Goal: Task Accomplishment & Management: Use online tool/utility

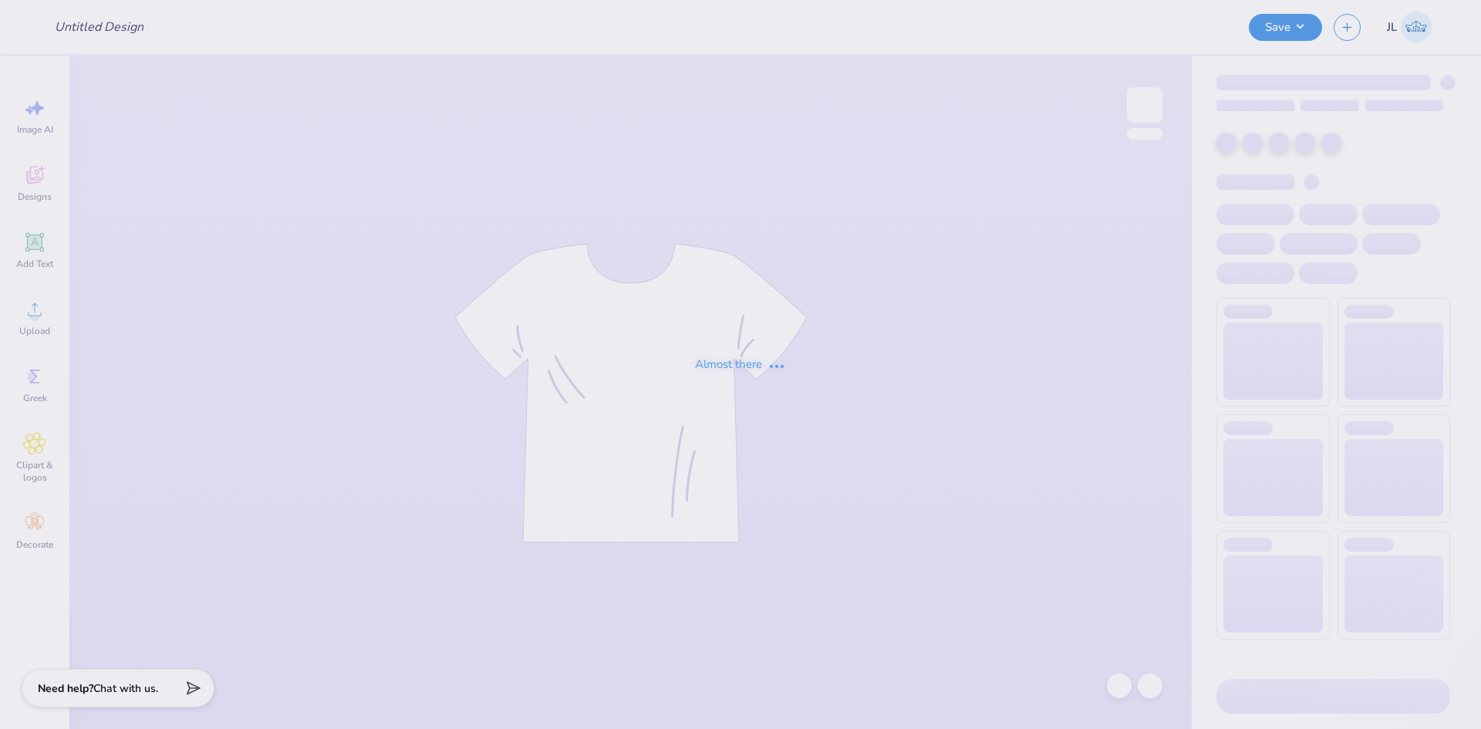
type input "[PERSON_NAME] : BBYO"
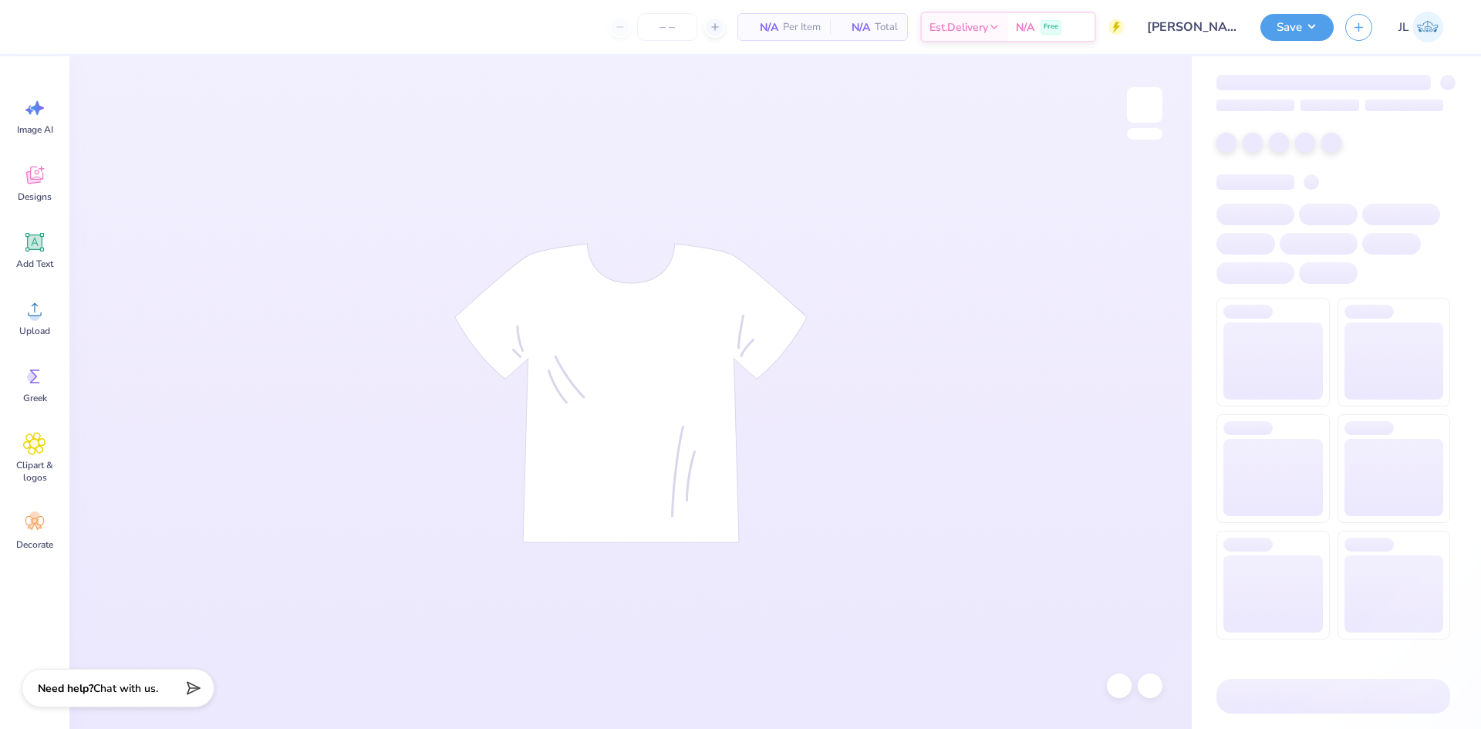
type input "24"
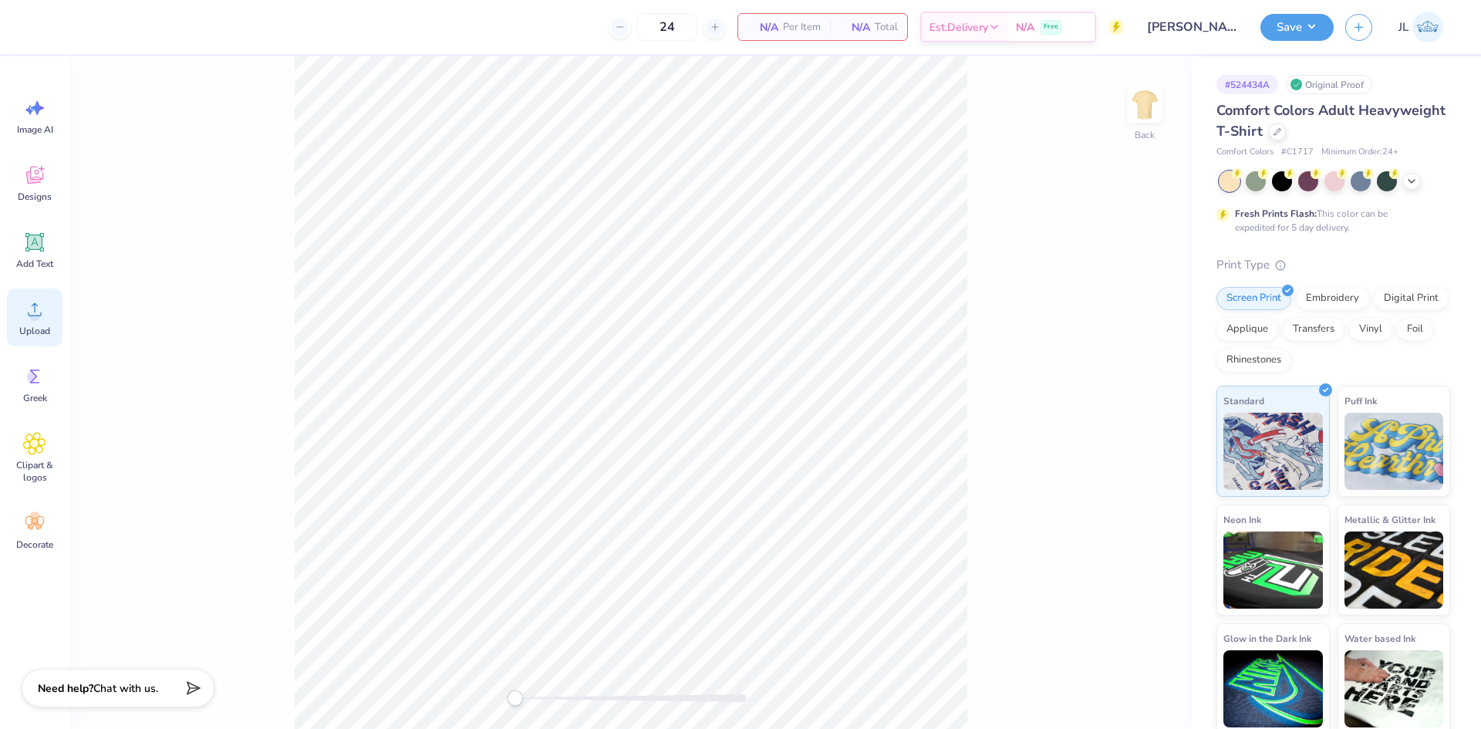
click at [41, 323] on div "Upload" at bounding box center [35, 317] width 56 height 58
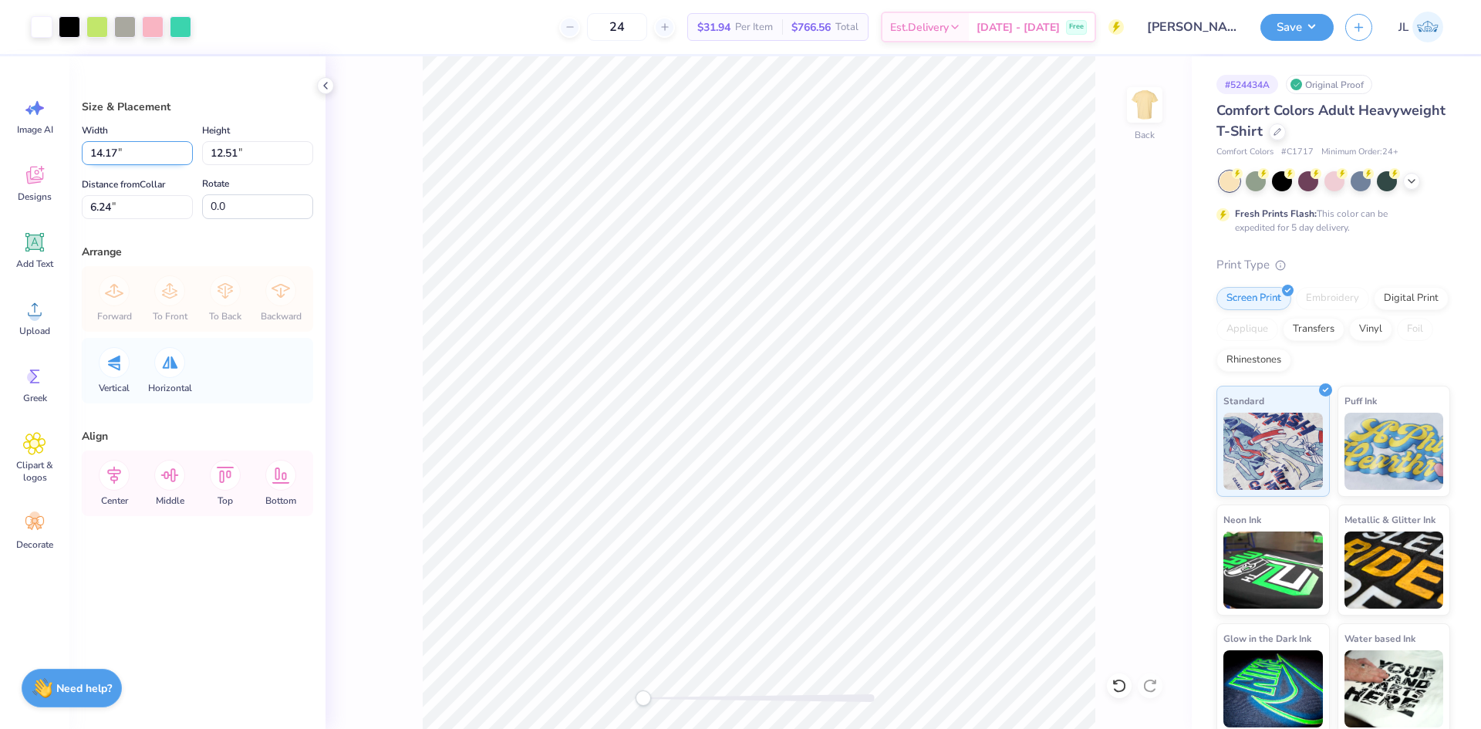
click at [117, 151] on input "14.17" at bounding box center [137, 153] width 111 height 24
click at [104, 153] on input "14.17" at bounding box center [137, 153] width 111 height 24
type input "12.50"
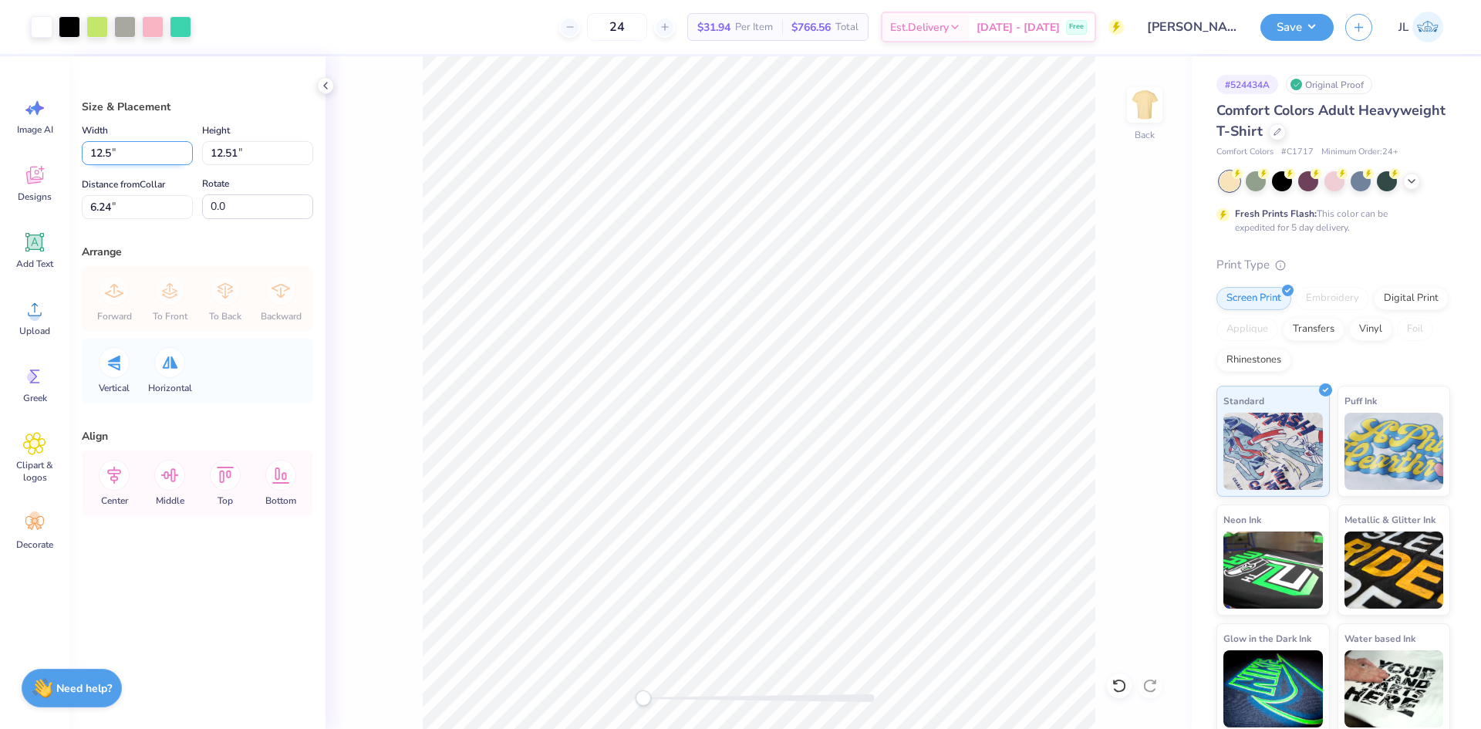
type input "11.04"
click at [99, 212] on input "6.98" at bounding box center [137, 207] width 111 height 24
type input "3"
click at [346, 154] on div "Back" at bounding box center [758, 392] width 866 height 672
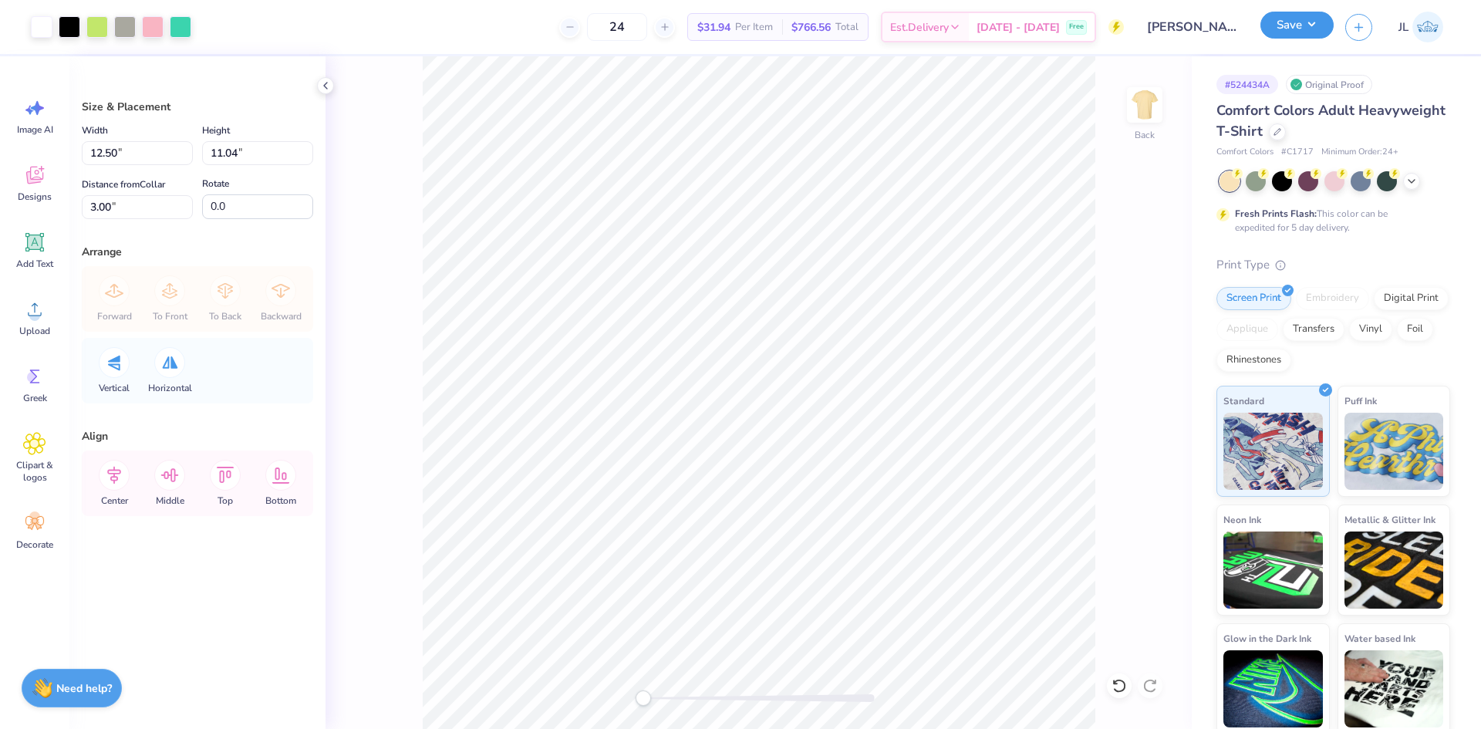
click at [1284, 22] on button "Save" at bounding box center [1296, 25] width 73 height 27
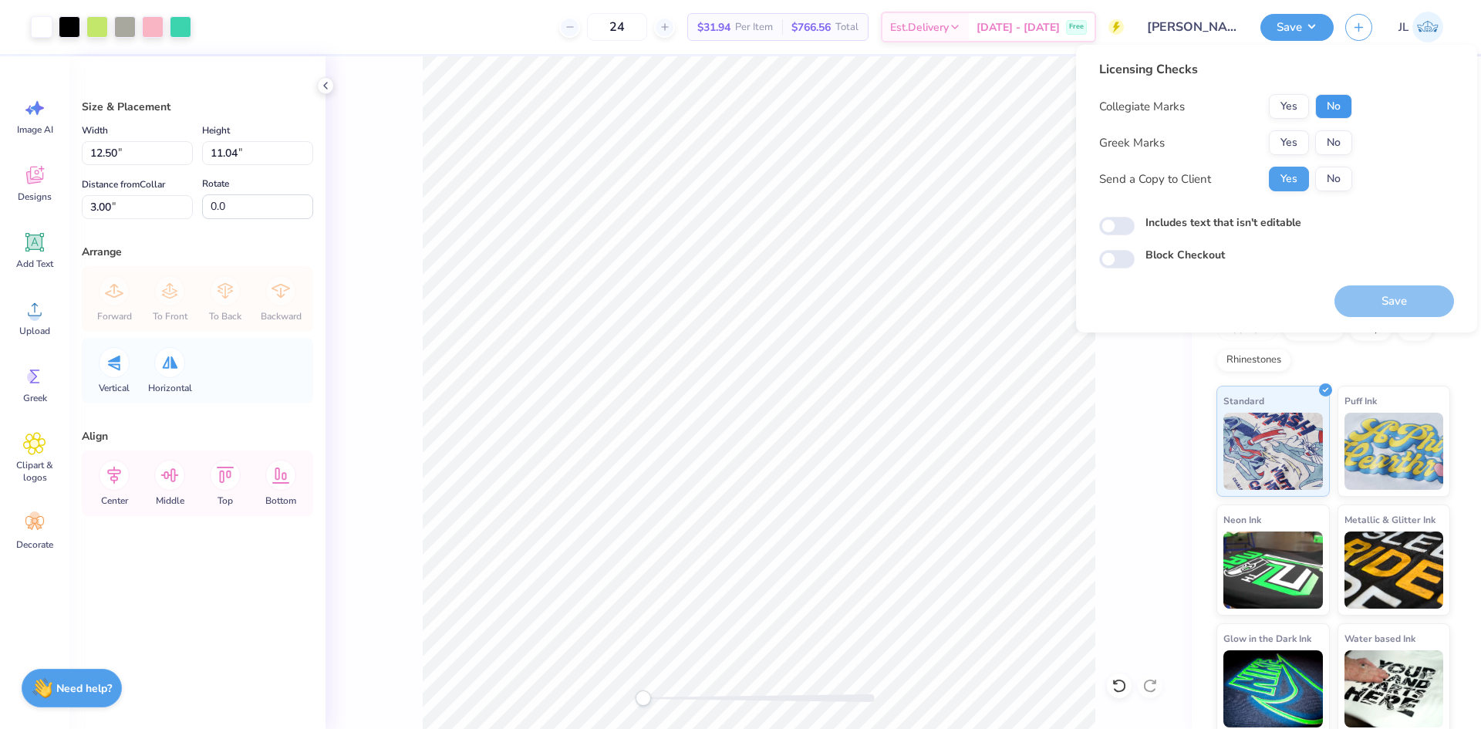
click at [1341, 112] on button "No" at bounding box center [1333, 106] width 37 height 25
drag, startPoint x: 1340, startPoint y: 130, endPoint x: 1337, endPoint y: 145, distance: 15.7
click at [1337, 145] on button "No" at bounding box center [1333, 142] width 37 height 25
click at [1396, 303] on button "Save" at bounding box center [1394, 301] width 120 height 32
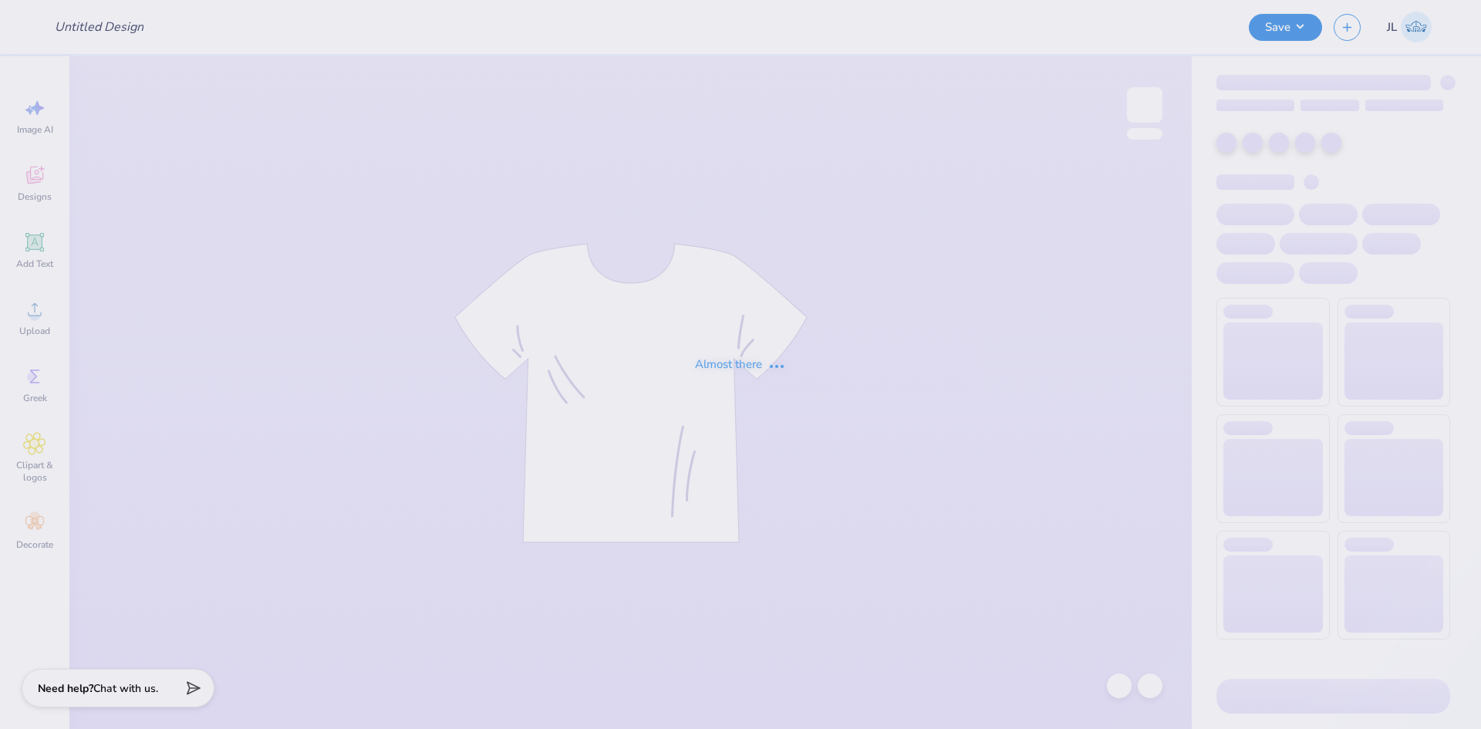
type input "Theta Dodgeball - Cat"
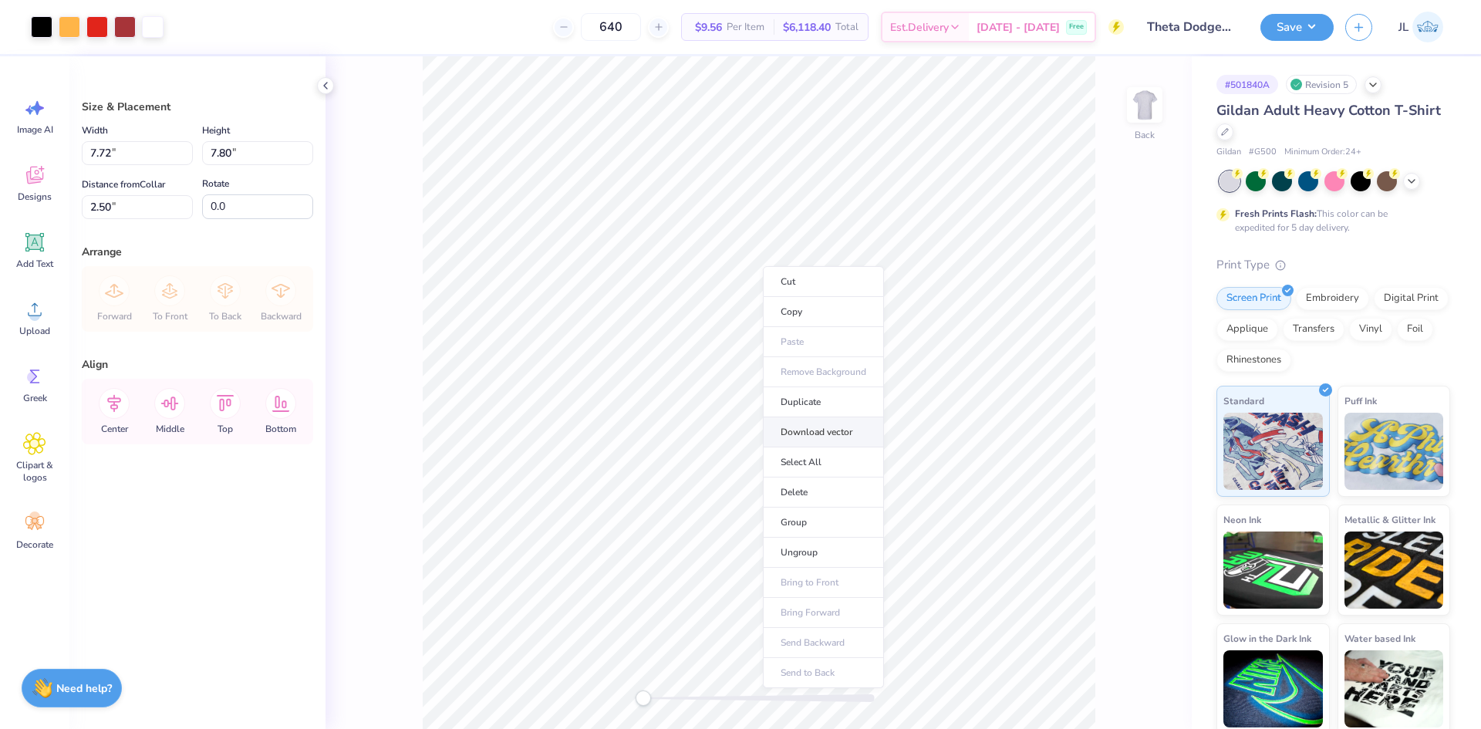
click at [833, 423] on li "Download vector" at bounding box center [823, 432] width 121 height 30
click at [842, 531] on li "Group" at bounding box center [837, 529] width 121 height 30
click at [838, 413] on li "Download vector" at bounding box center [816, 415] width 121 height 30
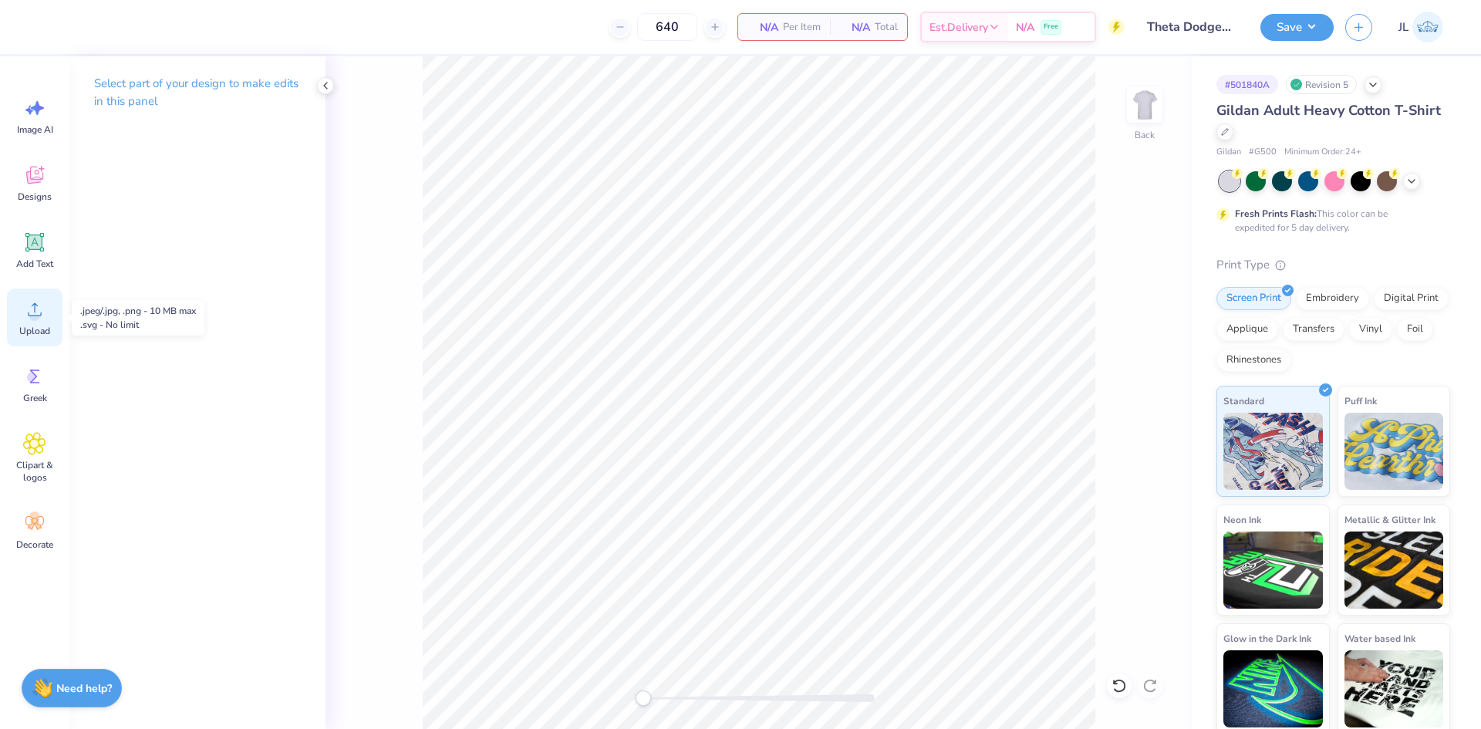
click at [29, 315] on icon at bounding box center [35, 309] width 14 height 13
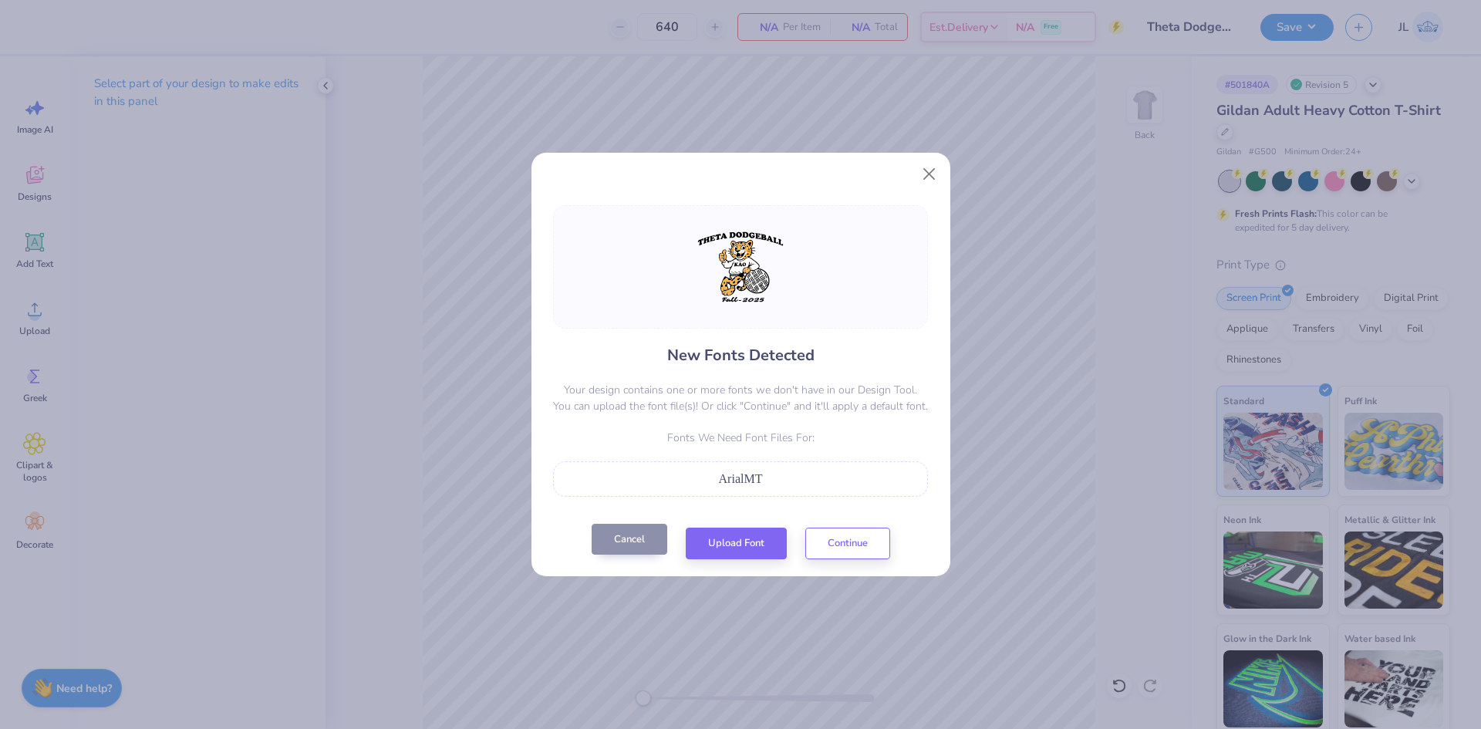
click at [649, 545] on button "Cancel" at bounding box center [630, 540] width 76 height 32
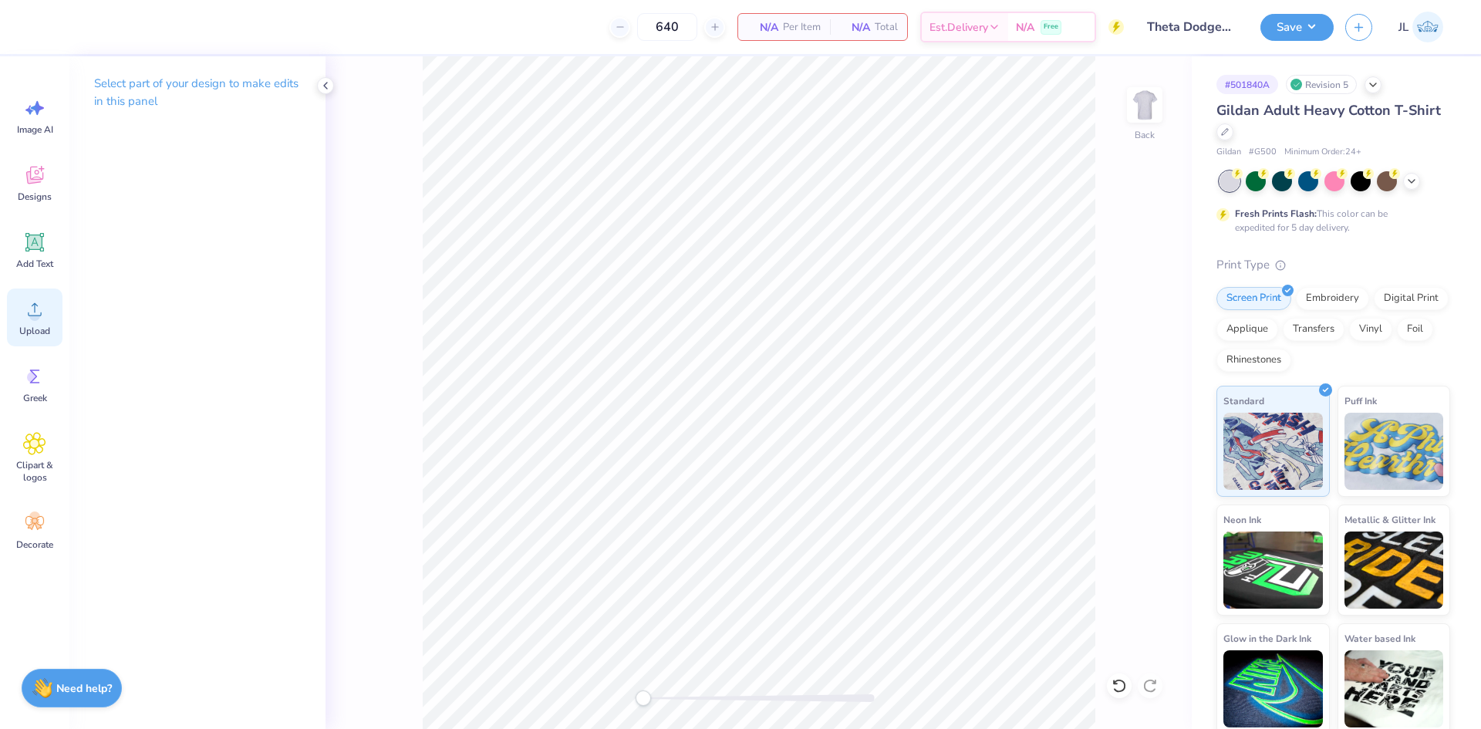
click at [46, 325] on span "Upload" at bounding box center [34, 331] width 31 height 12
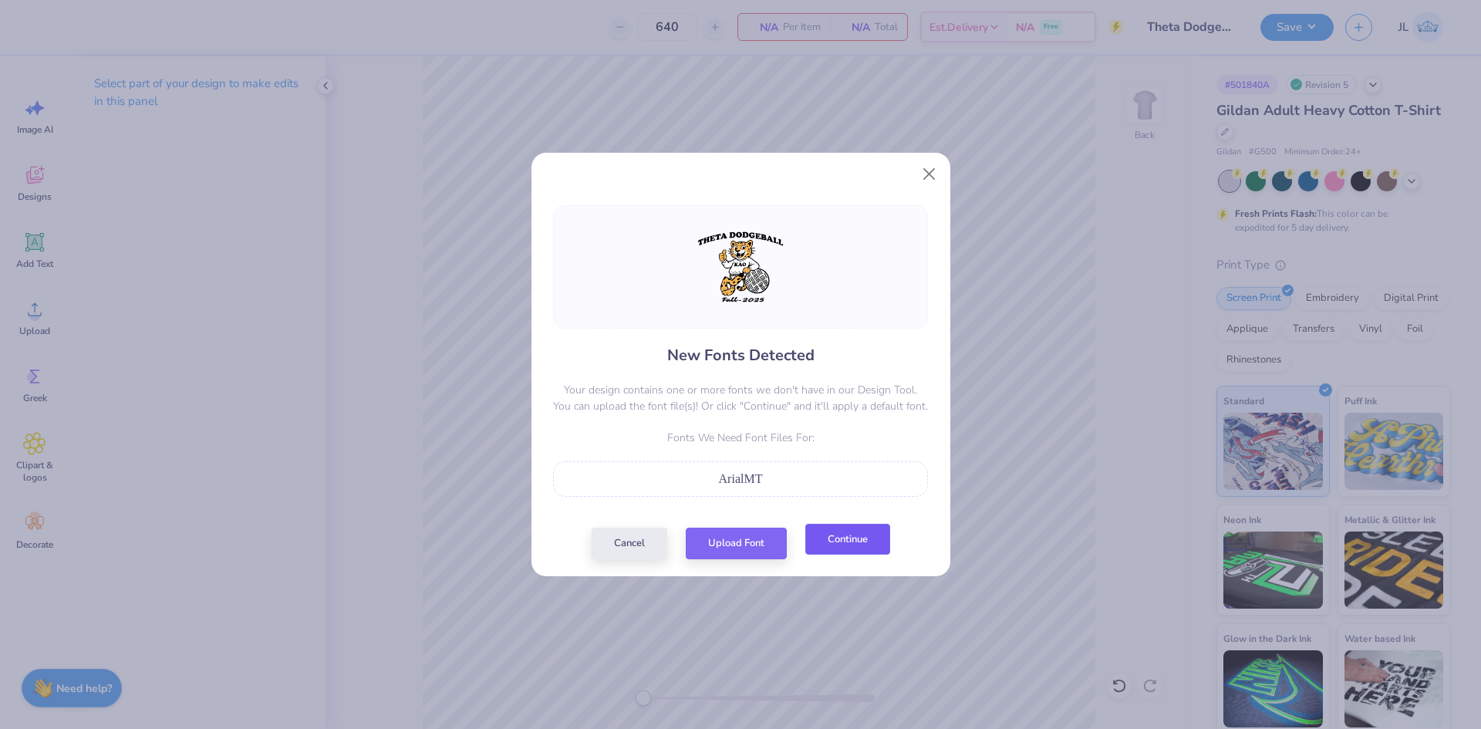
click at [840, 544] on button "Continue" at bounding box center [847, 540] width 85 height 32
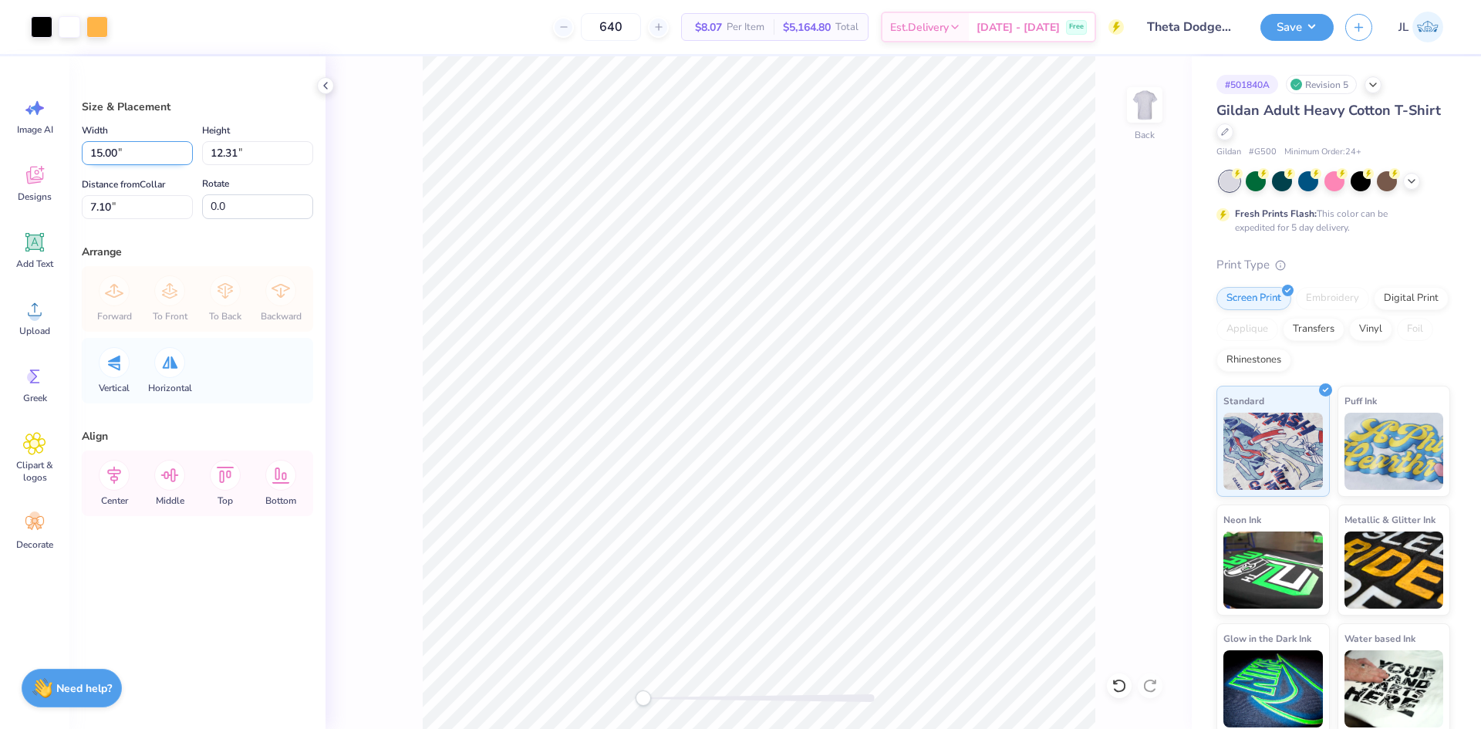
click at [106, 156] on input "15.00" at bounding box center [137, 153] width 111 height 24
click at [106, 155] on input "15.00" at bounding box center [137, 153] width 111 height 24
type input "12.00"
type input "9.85"
type input "4.23"
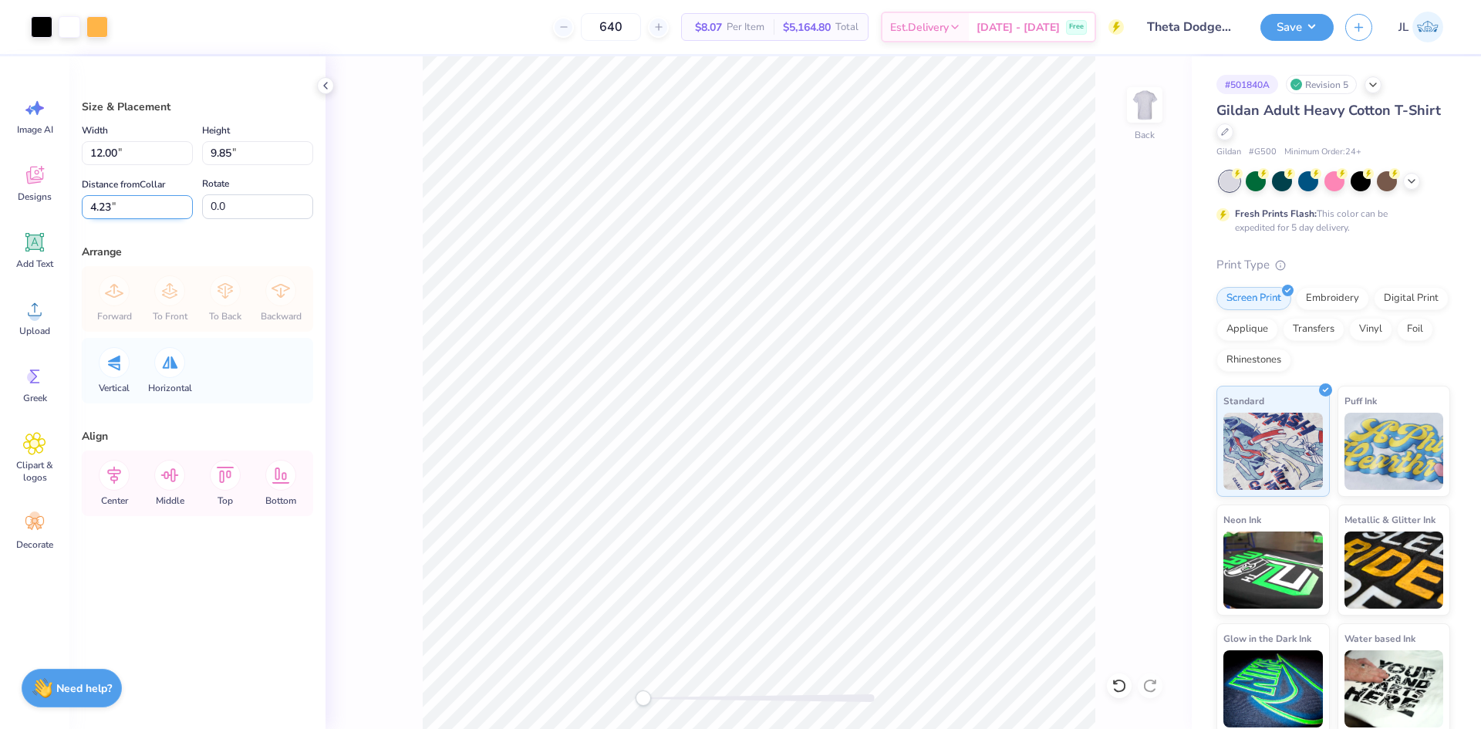
click at [98, 201] on input "4.23" at bounding box center [137, 207] width 111 height 24
type input "3"
click at [377, 110] on div "Back" at bounding box center [758, 392] width 866 height 672
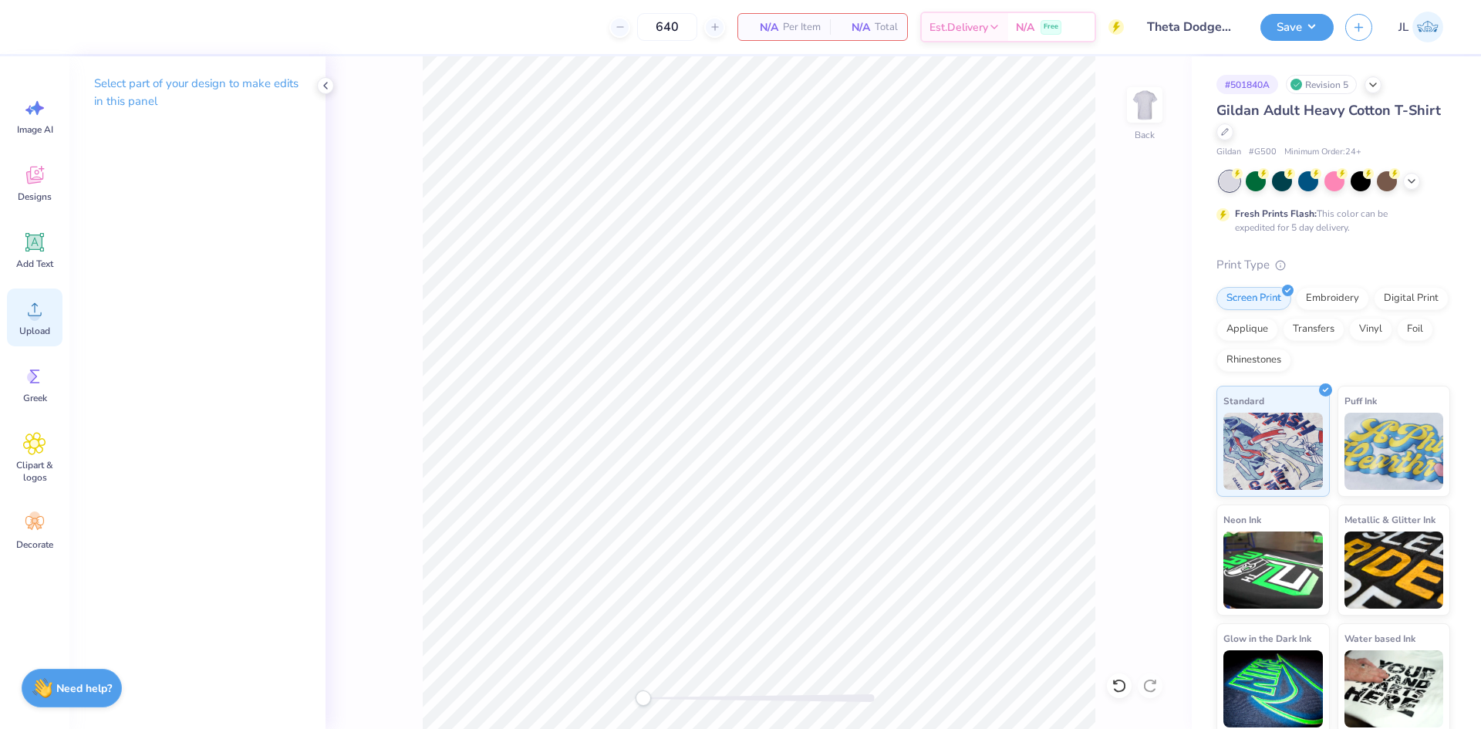
click at [32, 306] on icon at bounding box center [35, 309] width 14 height 13
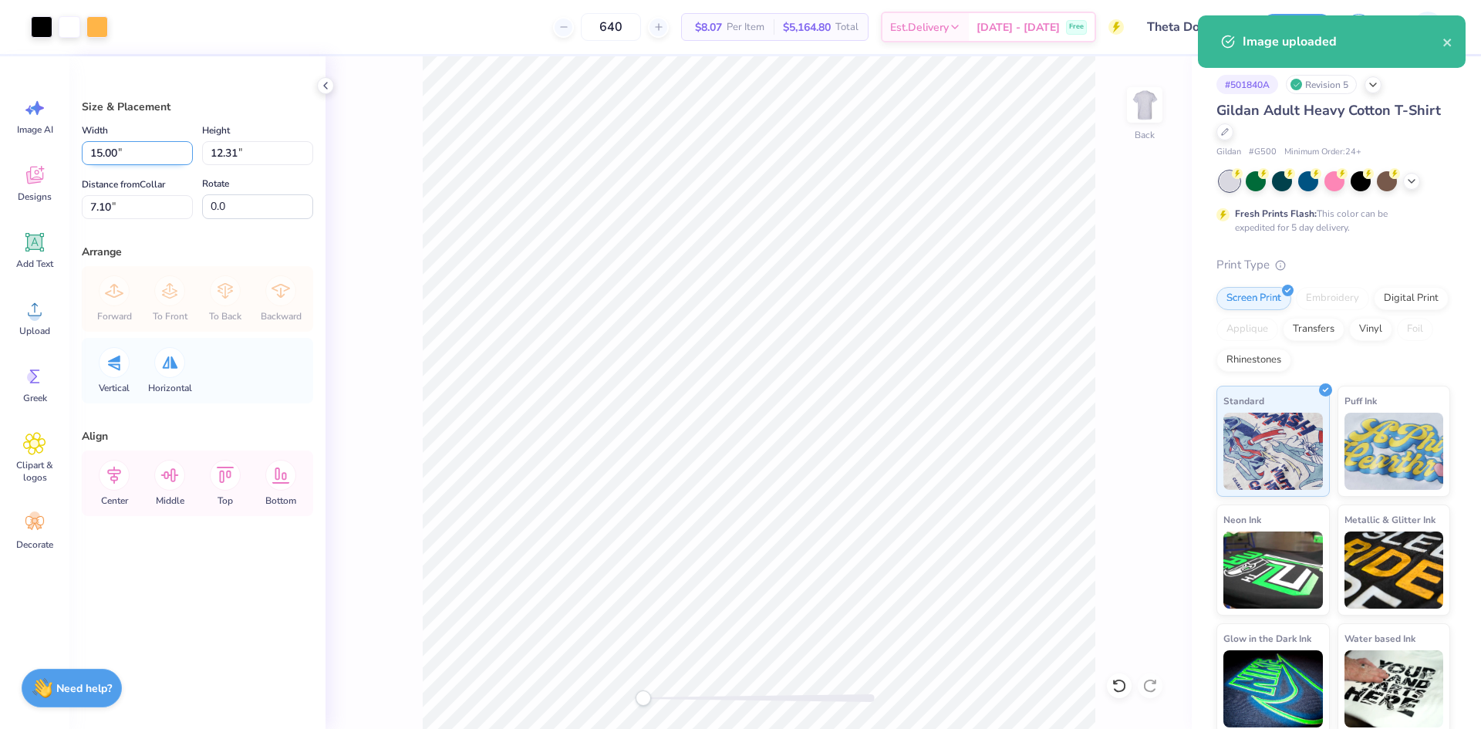
click at [100, 151] on input "15.00" at bounding box center [137, 153] width 111 height 24
type input "12.00"
type input "9.85"
type input "8.33"
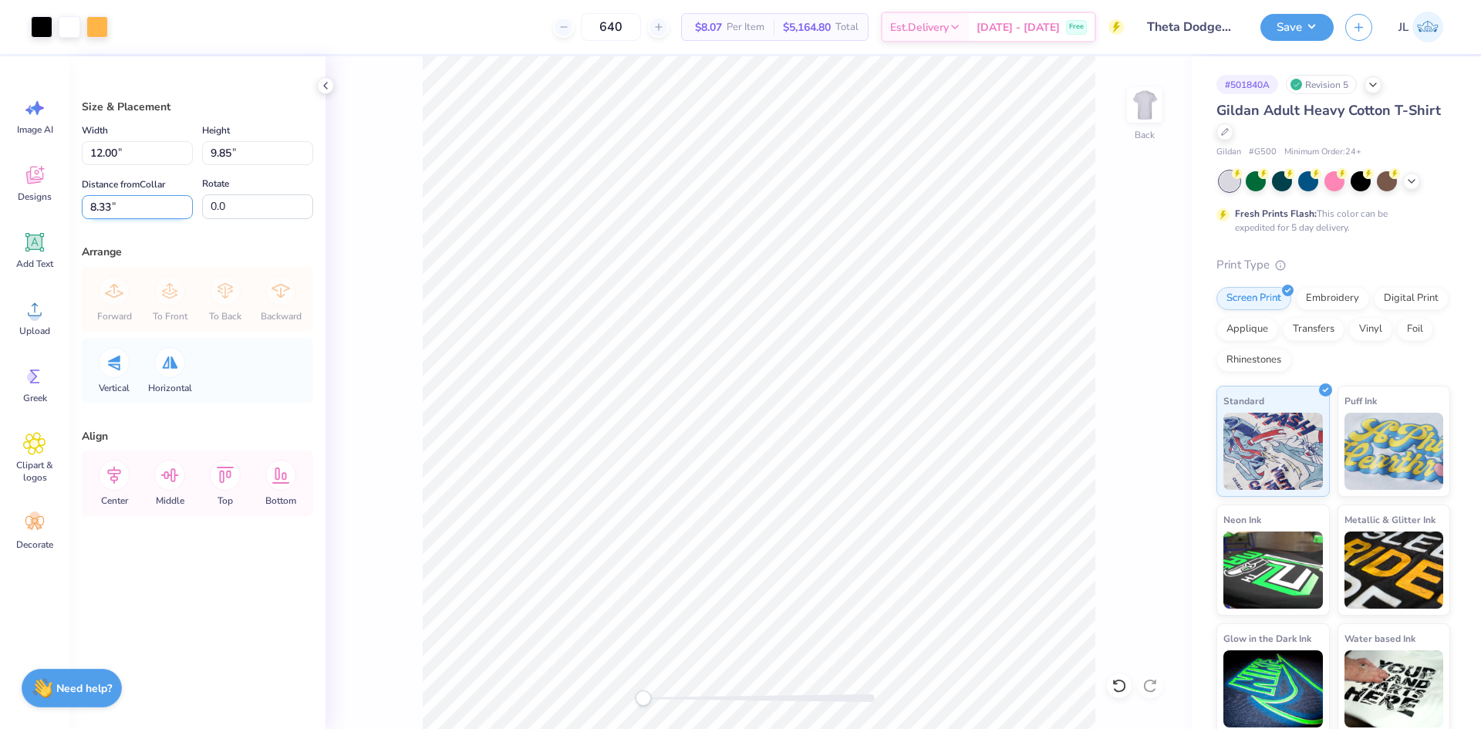
click at [106, 214] on input "8.33" at bounding box center [137, 207] width 111 height 24
type input "3"
click at [390, 142] on div "Back" at bounding box center [758, 392] width 866 height 672
click at [94, 149] on input "12.00" at bounding box center [137, 153] width 111 height 24
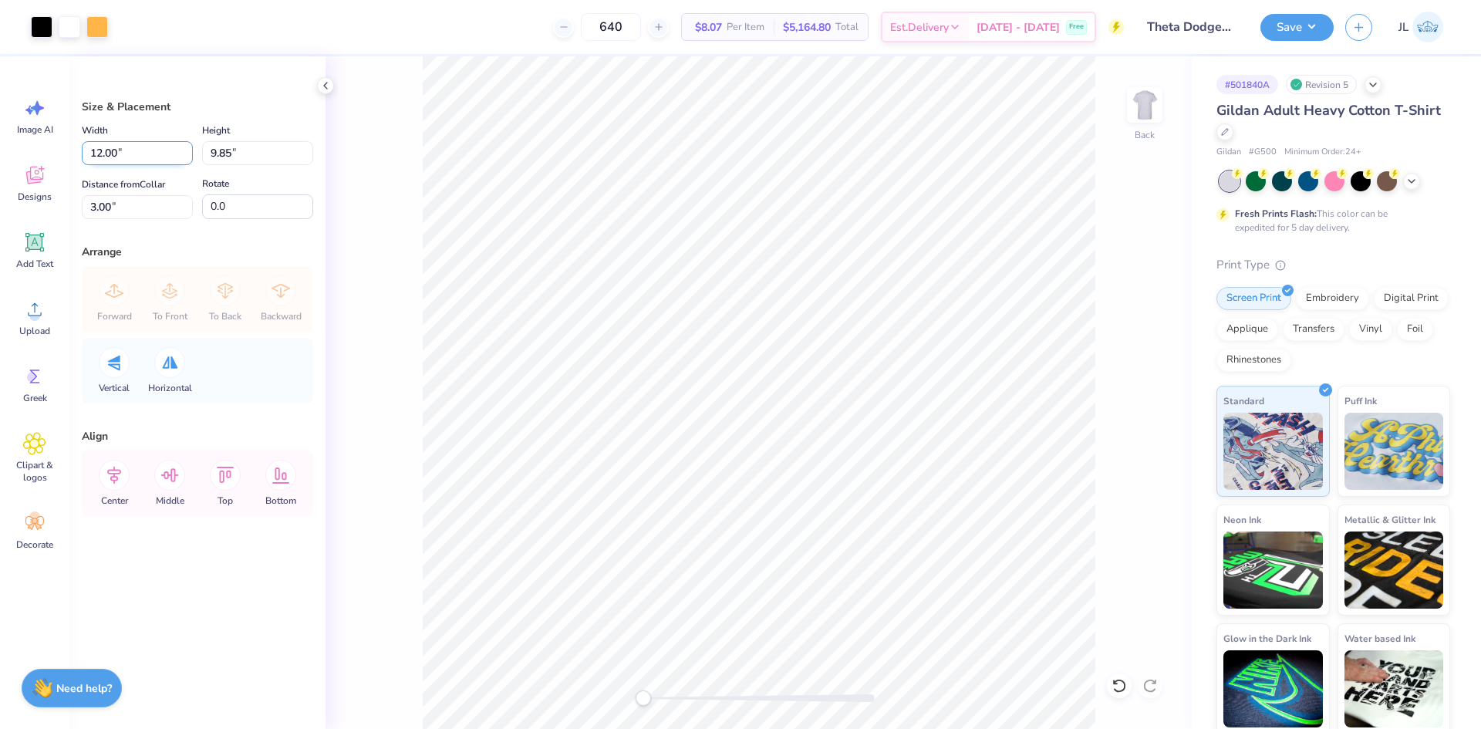
click at [94, 149] on input "12.00" at bounding box center [137, 153] width 111 height 24
type input "12"
click at [118, 480] on icon at bounding box center [114, 475] width 31 height 31
click at [1307, 25] on button "Save" at bounding box center [1296, 25] width 73 height 27
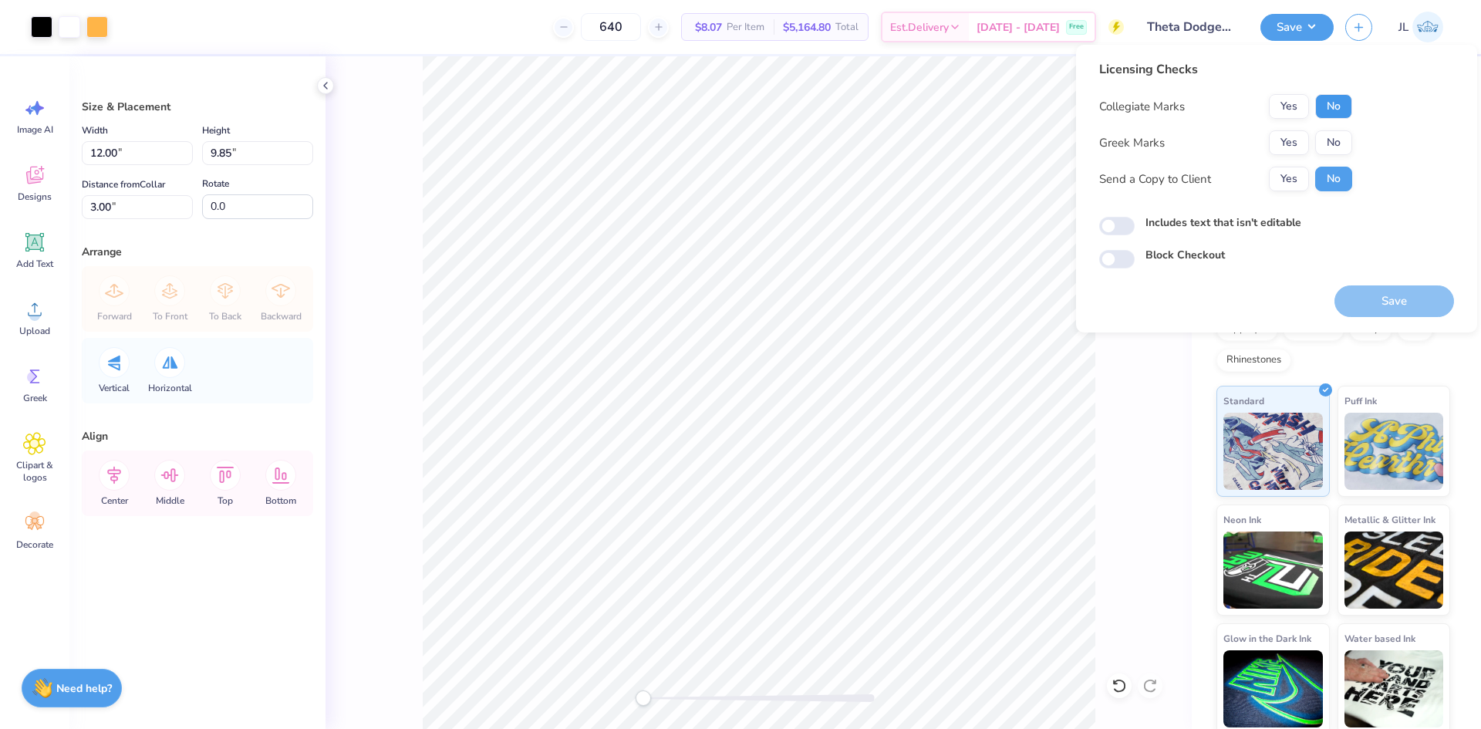
click at [1333, 114] on button "No" at bounding box center [1333, 106] width 37 height 25
click at [1294, 143] on button "Yes" at bounding box center [1289, 142] width 40 height 25
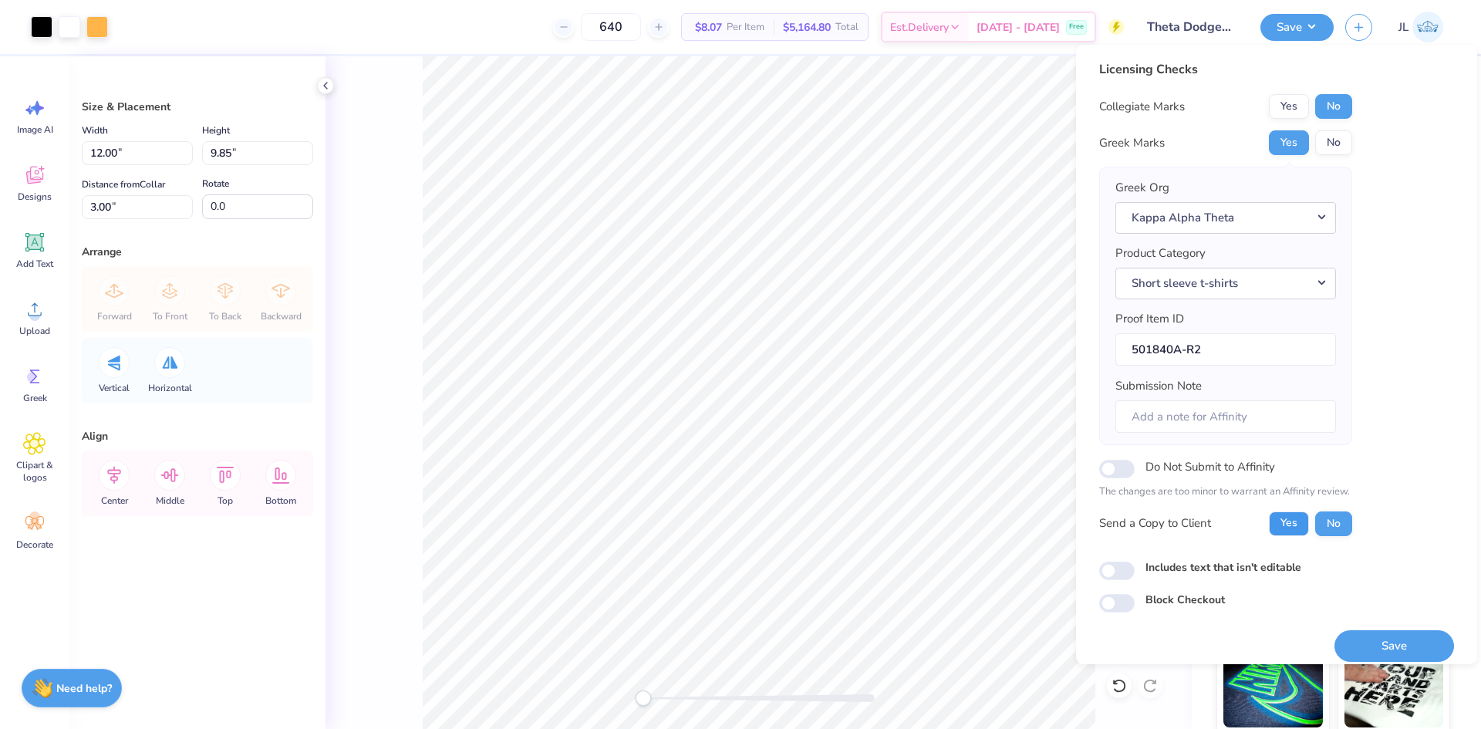
click at [1291, 526] on button "Yes" at bounding box center [1289, 523] width 40 height 25
click at [1379, 643] on button "Save" at bounding box center [1394, 646] width 120 height 32
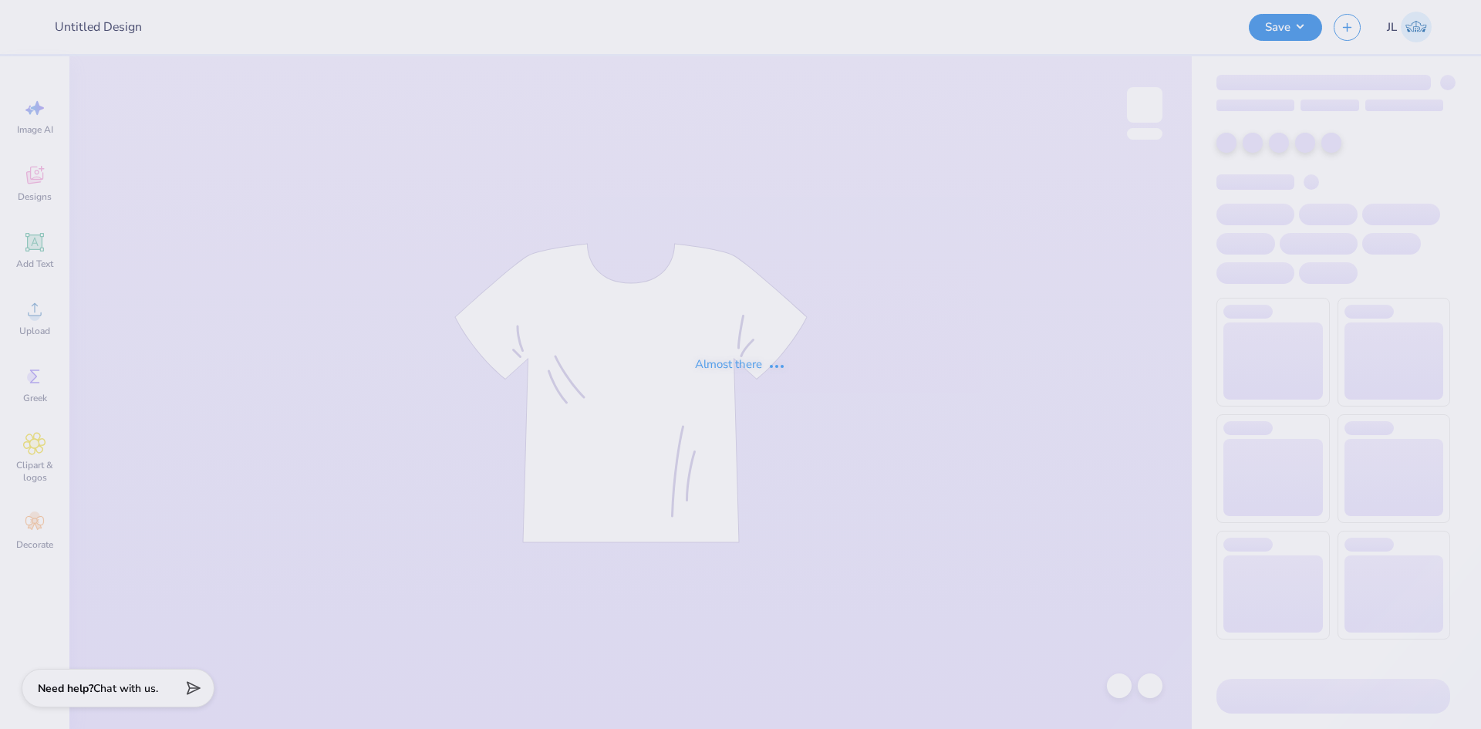
type input "Star Hoodie"
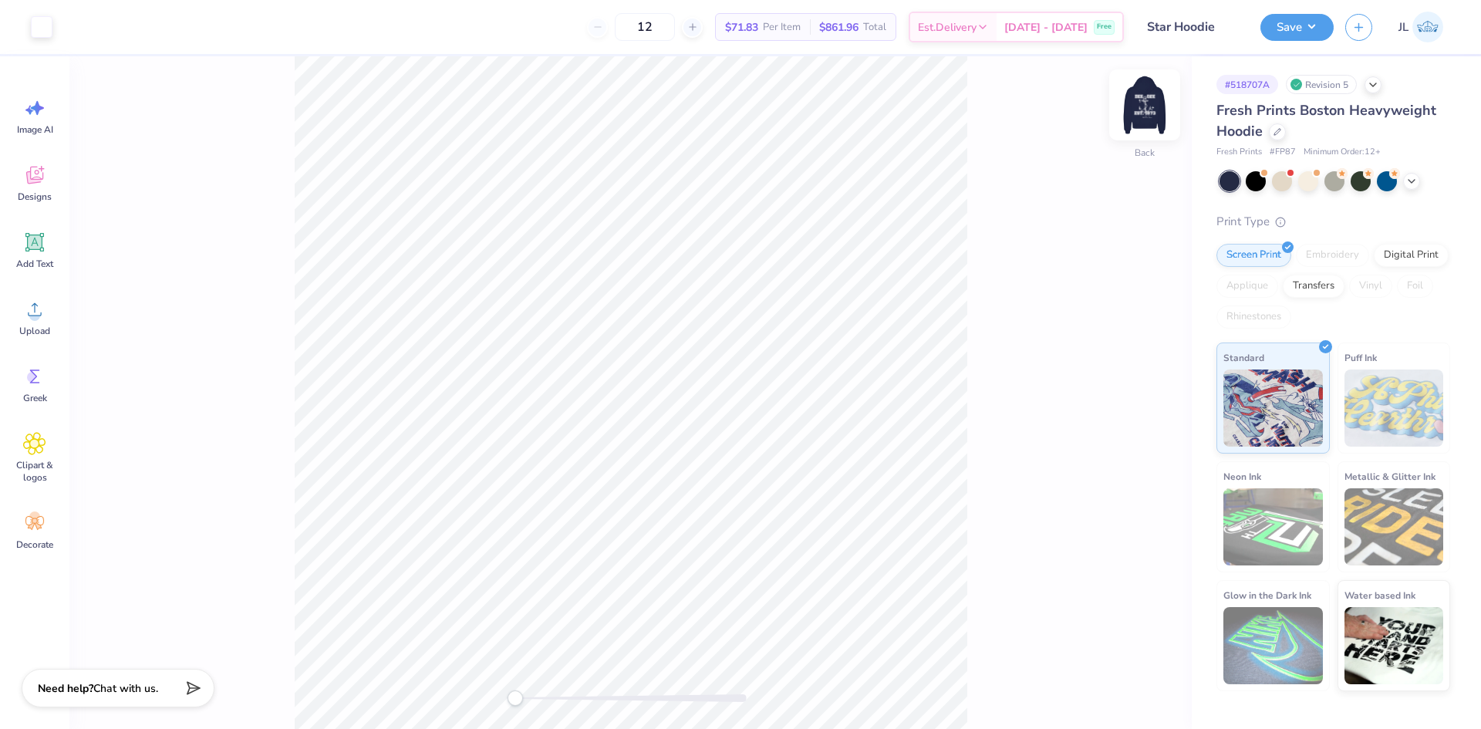
click at [1132, 118] on img at bounding box center [1145, 105] width 62 height 62
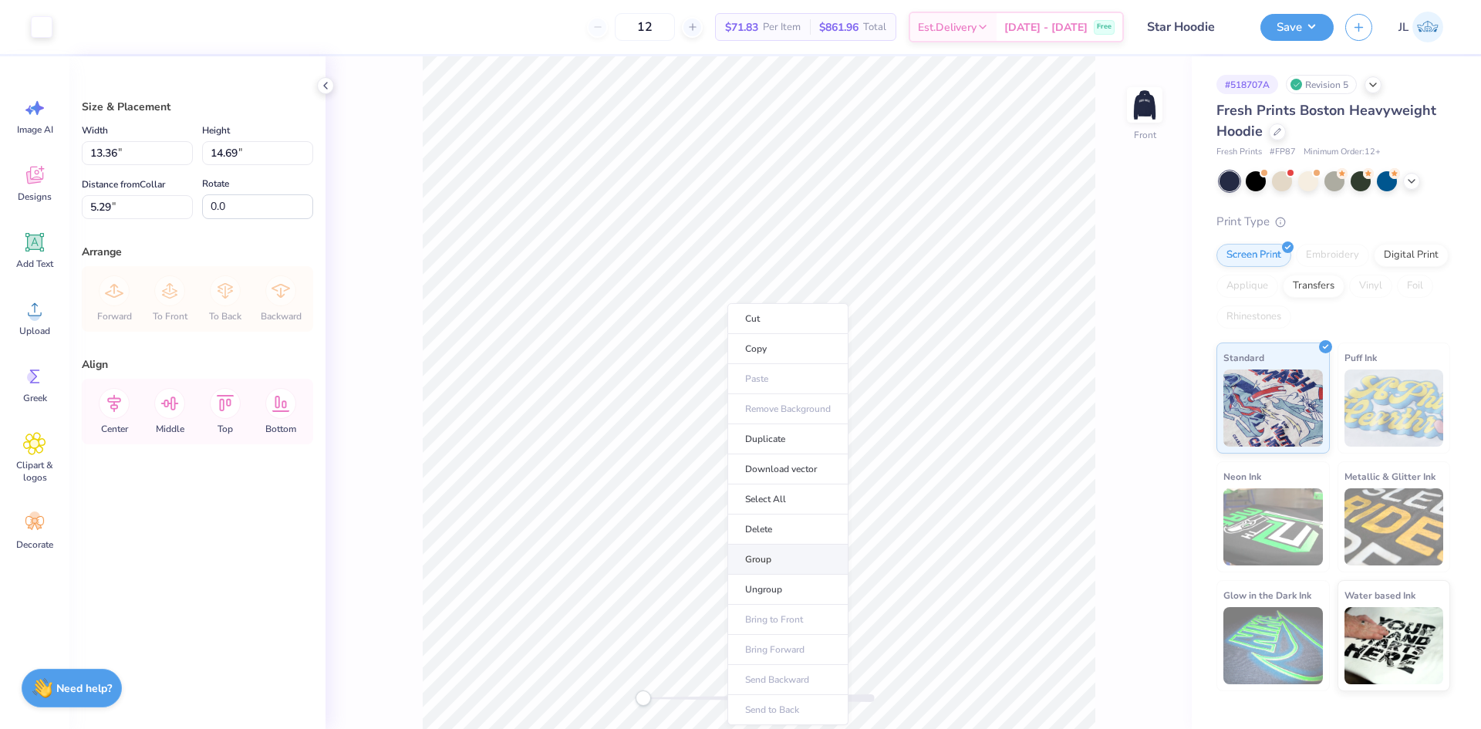
click at [789, 558] on li "Group" at bounding box center [787, 559] width 121 height 30
click at [808, 467] on li "Download vector" at bounding box center [839, 469] width 121 height 30
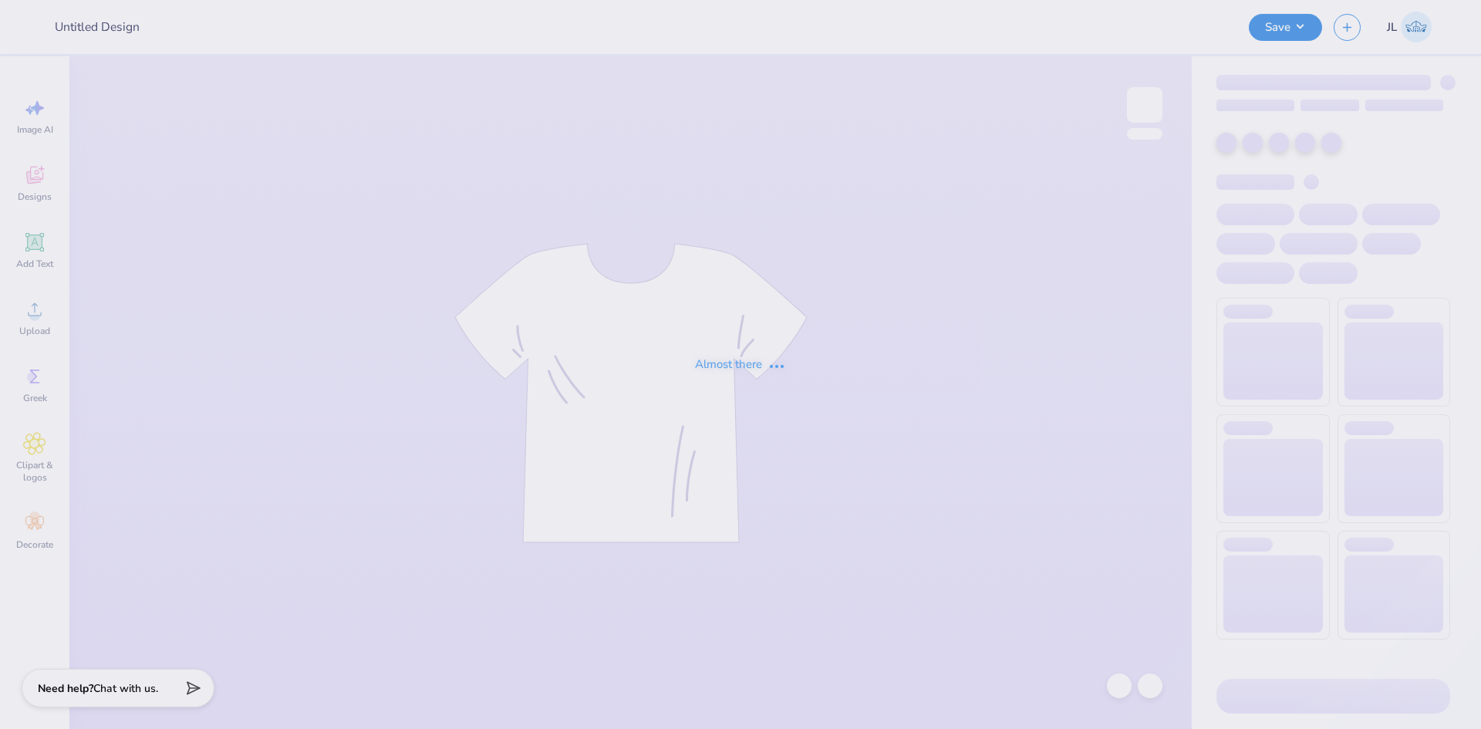
type input "Star Hoodie"
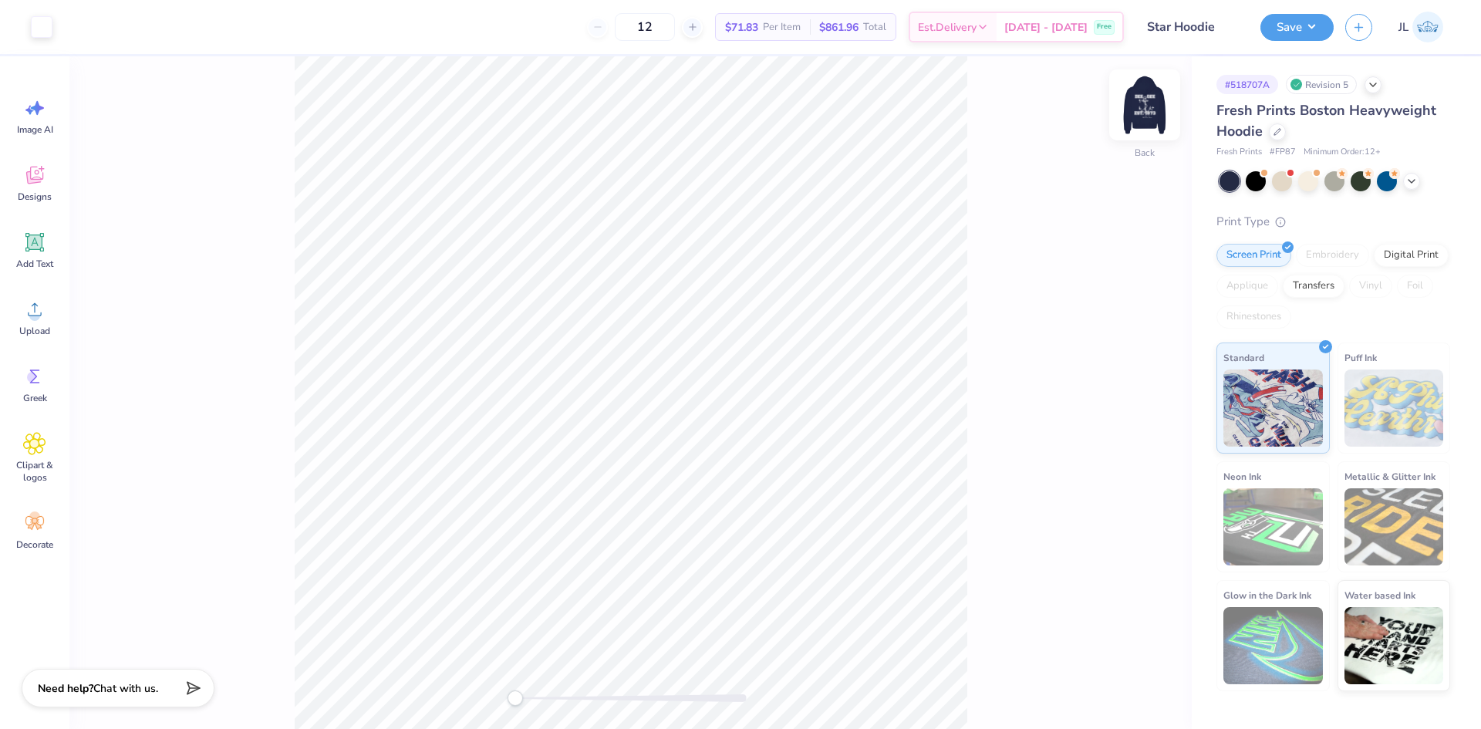
click at [1149, 111] on img at bounding box center [1145, 105] width 62 height 62
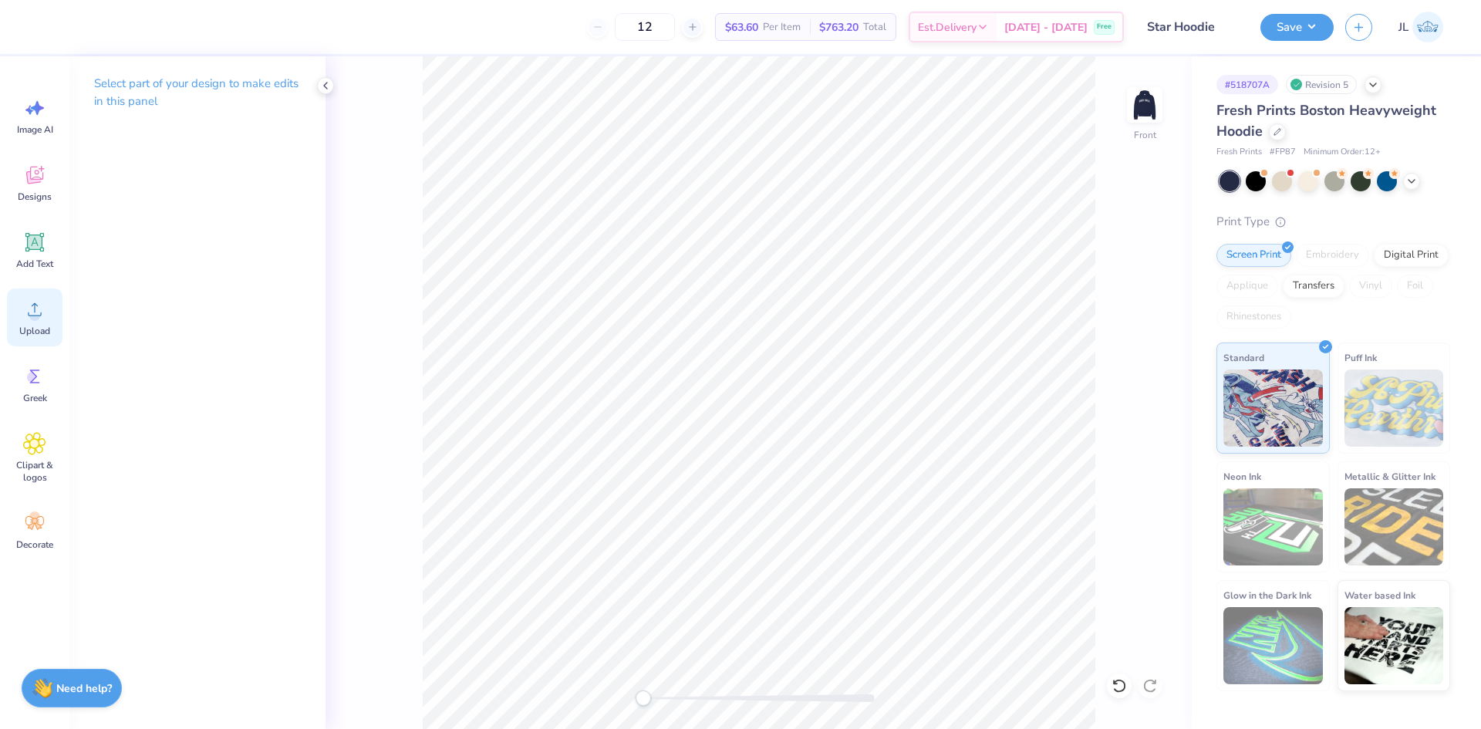
click at [46, 316] on div "Upload" at bounding box center [35, 317] width 56 height 58
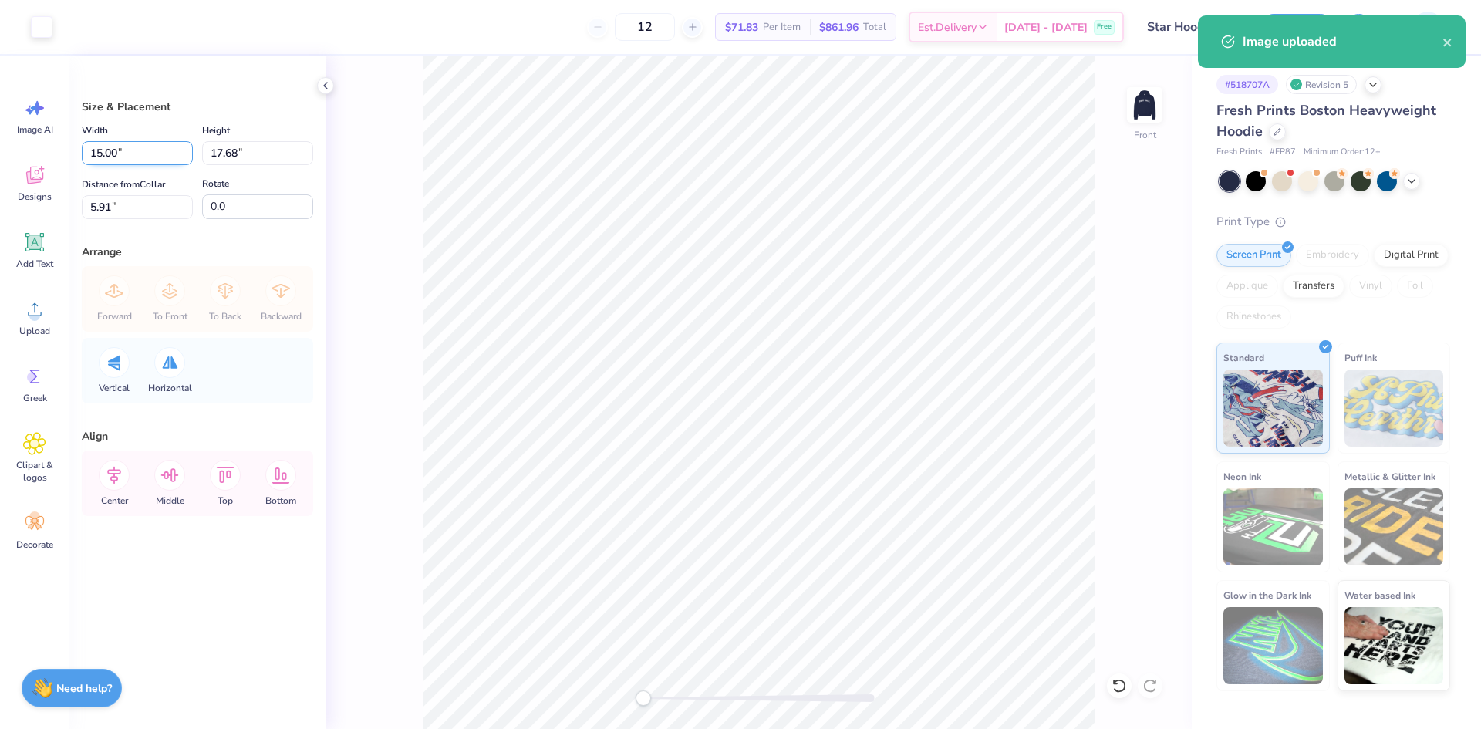
click at [101, 157] on input "15.00" at bounding box center [137, 153] width 111 height 24
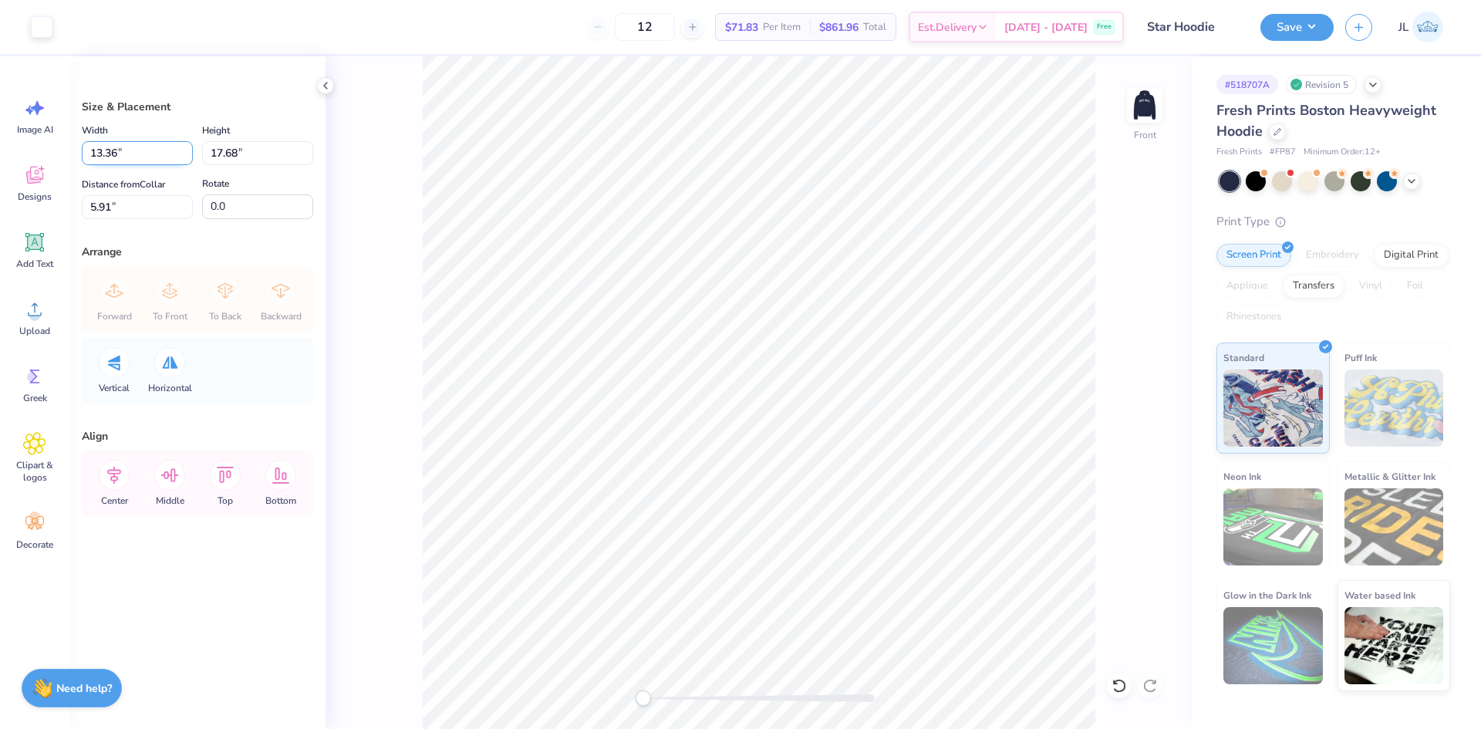
type input "13.36"
type input "15.75"
type input "6.88"
click at [103, 204] on input "6.88" at bounding box center [137, 207] width 111 height 24
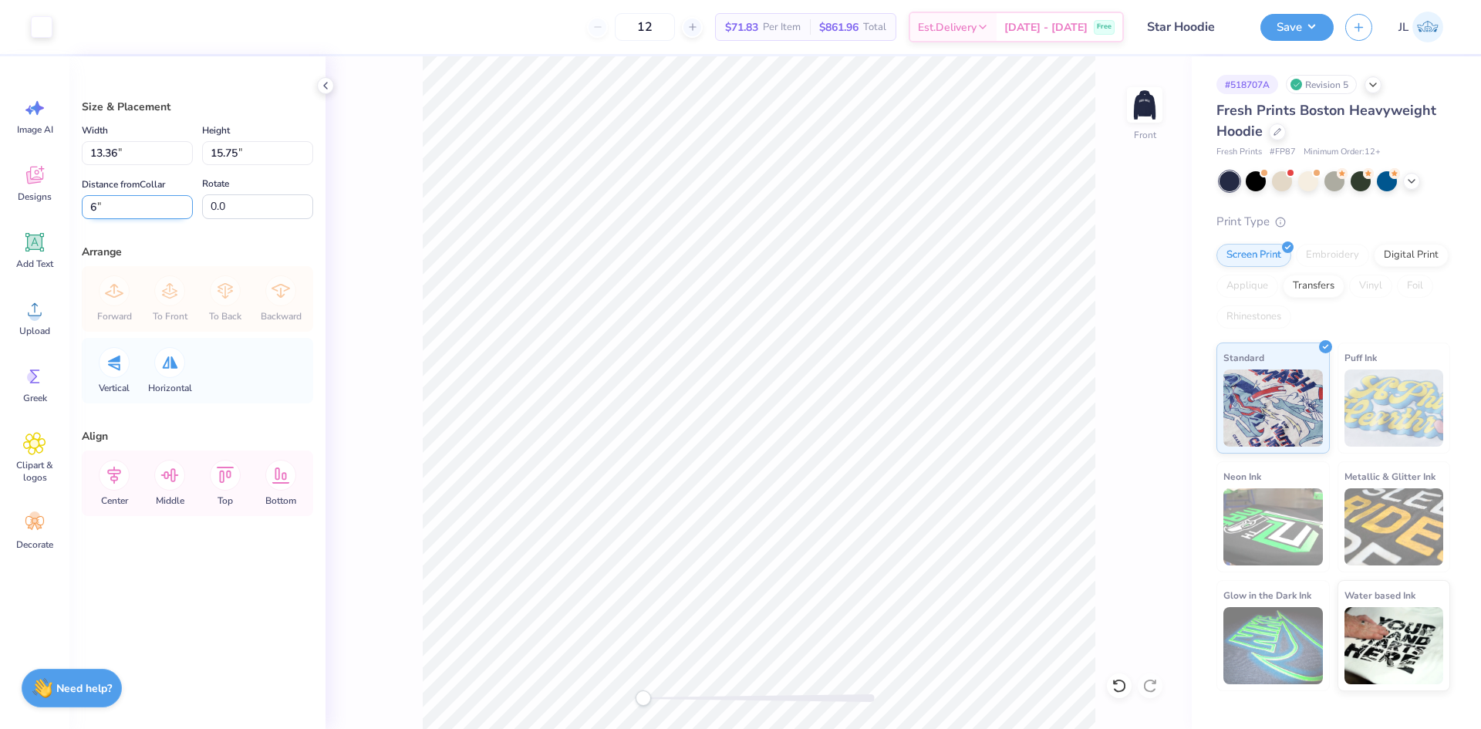
type input "6"
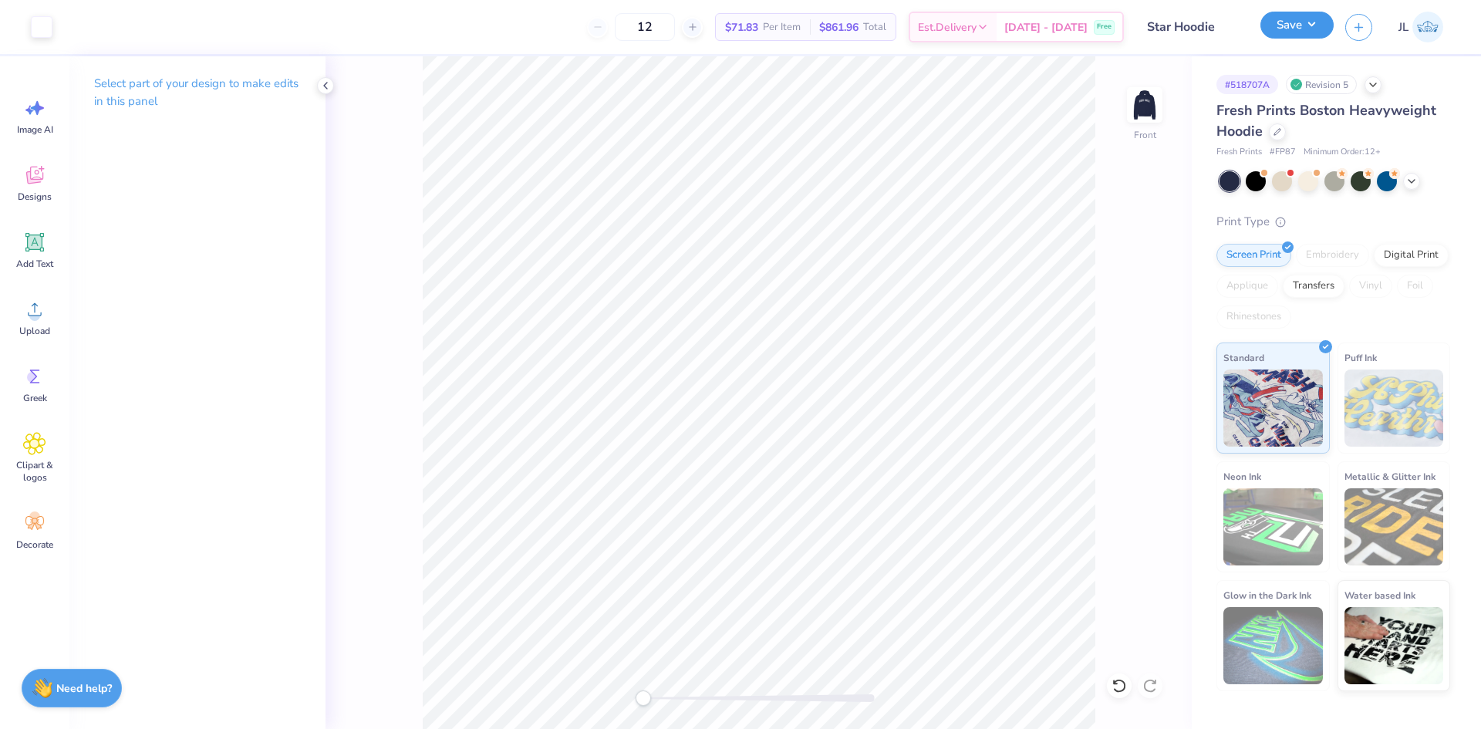
click at [1295, 34] on button "Save" at bounding box center [1296, 25] width 73 height 27
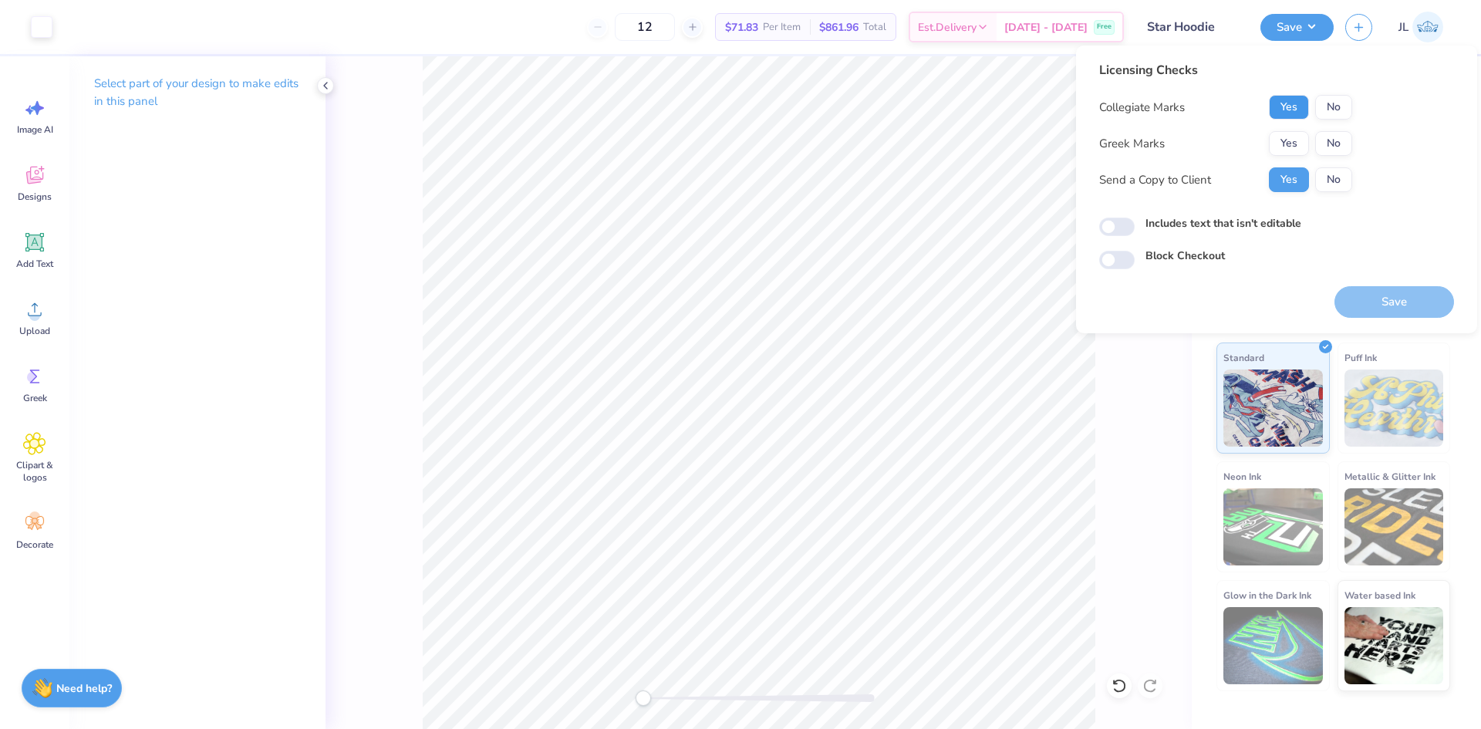
click at [1283, 116] on button "Yes" at bounding box center [1289, 107] width 40 height 25
click at [1288, 150] on button "Yes" at bounding box center [1289, 143] width 40 height 25
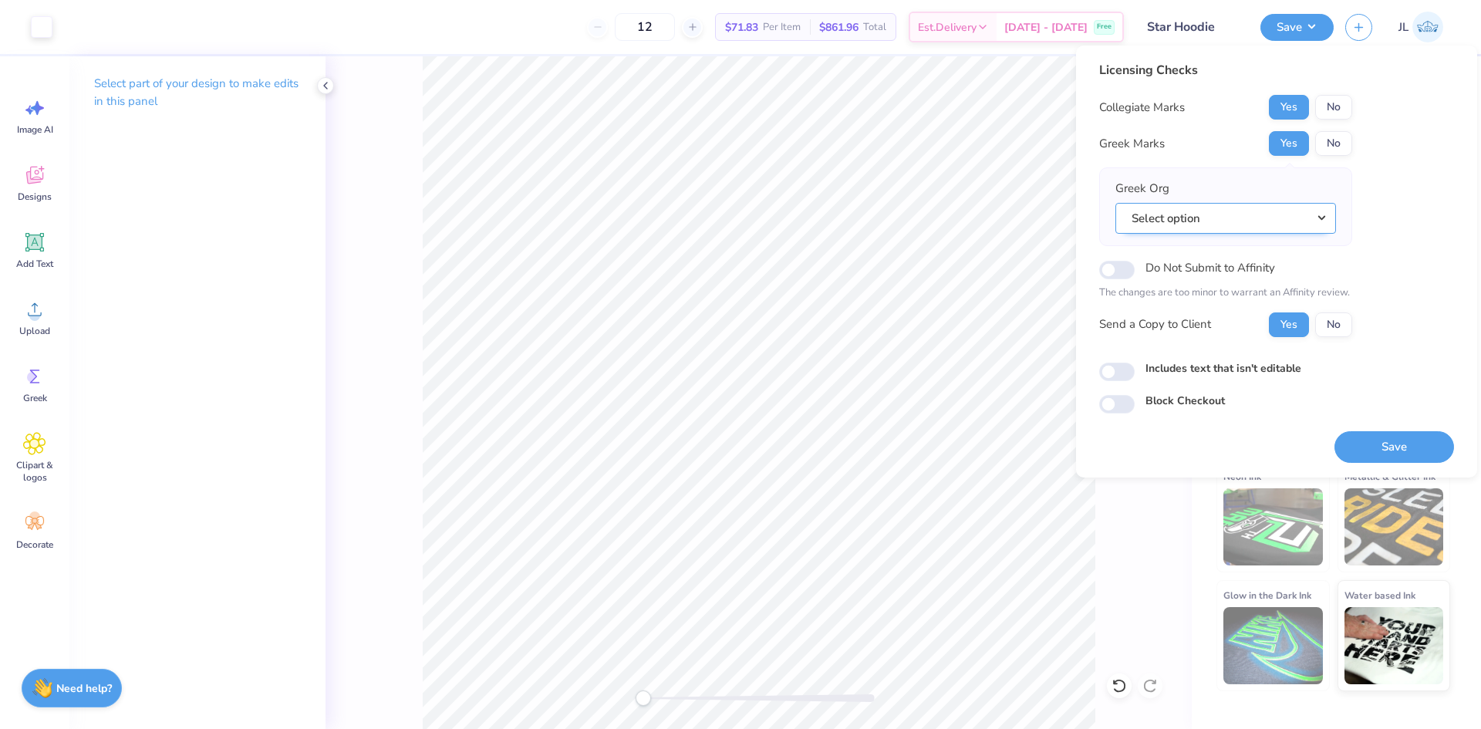
click at [1229, 219] on button "Select option" at bounding box center [1225, 219] width 221 height 32
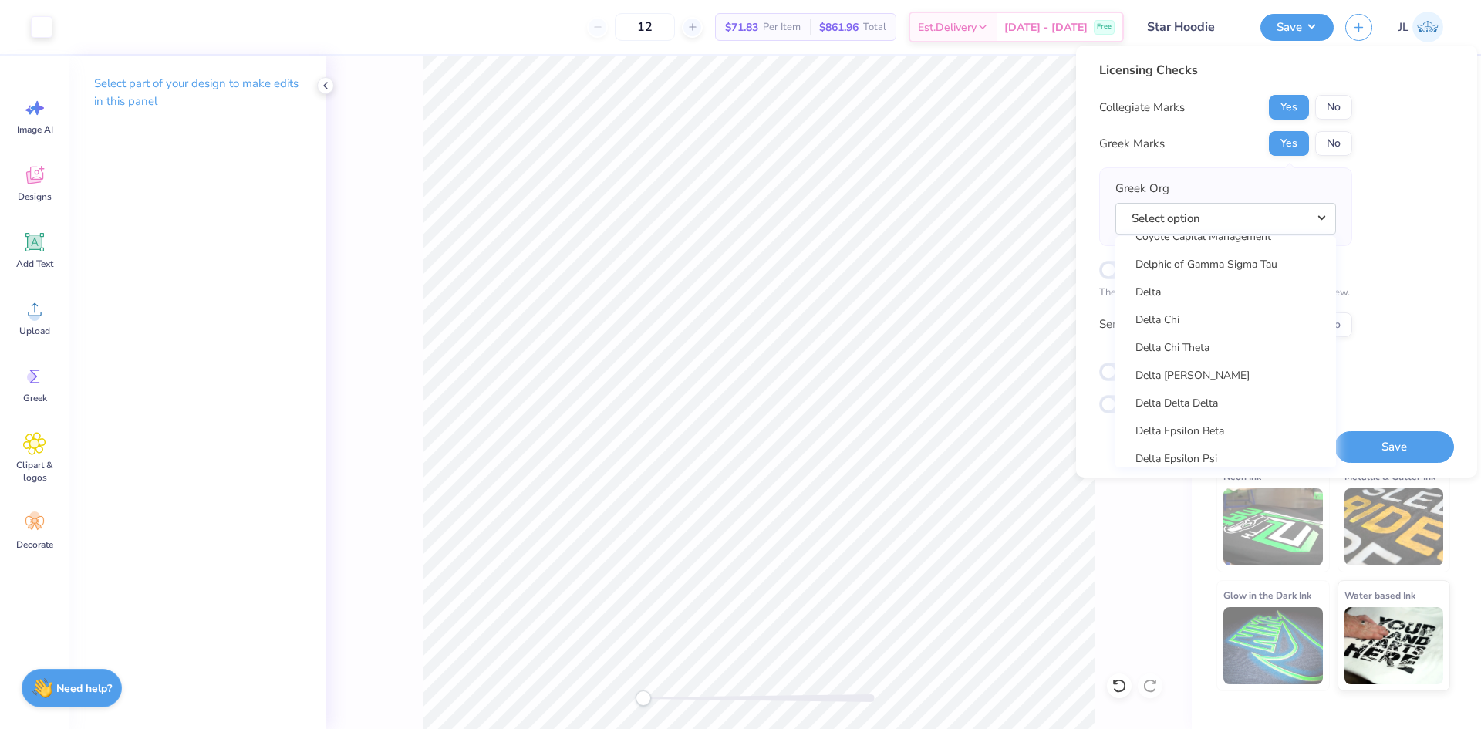
scroll to position [3393, 0]
click at [1208, 444] on link "Delta Gamma" at bounding box center [1225, 442] width 208 height 25
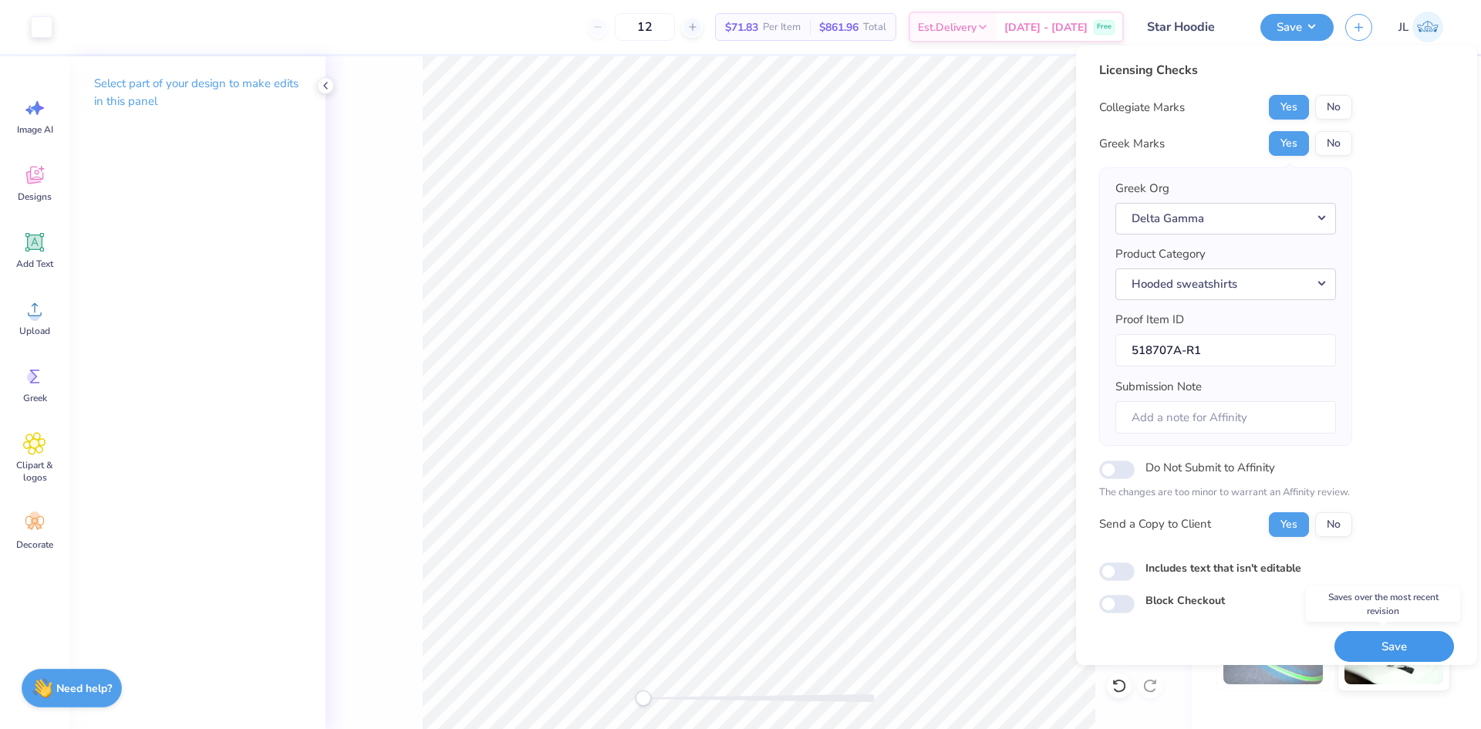
click at [1378, 646] on button "Save" at bounding box center [1394, 647] width 120 height 32
